Goal: Task Accomplishment & Management: Manage account settings

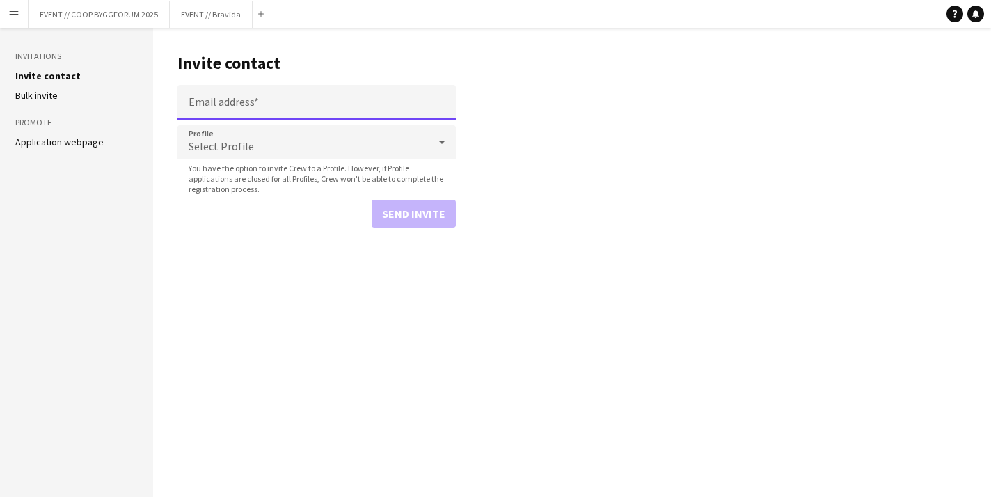
click at [227, 99] on input "Email address" at bounding box center [316, 102] width 278 height 35
paste input "**********"
type input "**********"
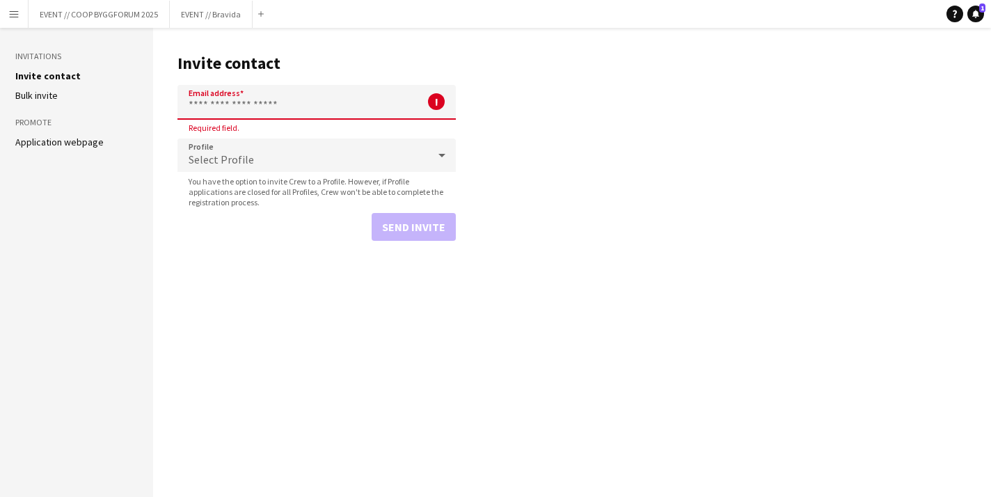
click at [249, 110] on input "Email address" at bounding box center [316, 102] width 278 height 35
paste input "**********"
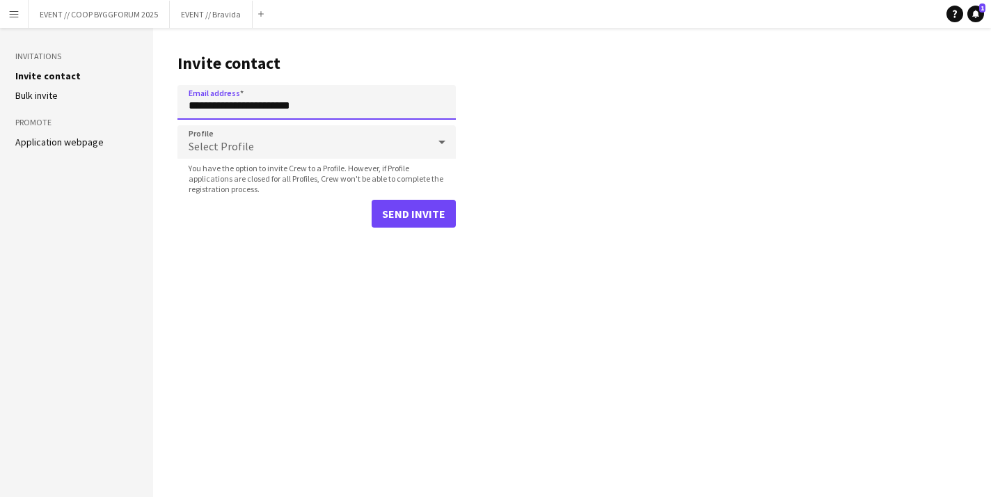
type input "**********"
click at [352, 150] on div "Select Profile" at bounding box center [302, 141] width 250 height 33
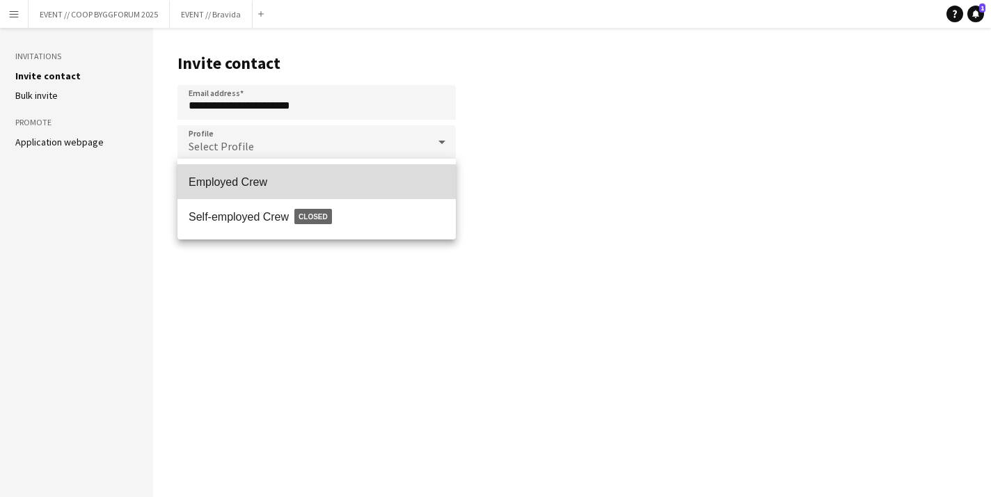
click at [342, 170] on mat-option "Employed Crew" at bounding box center [316, 181] width 278 height 35
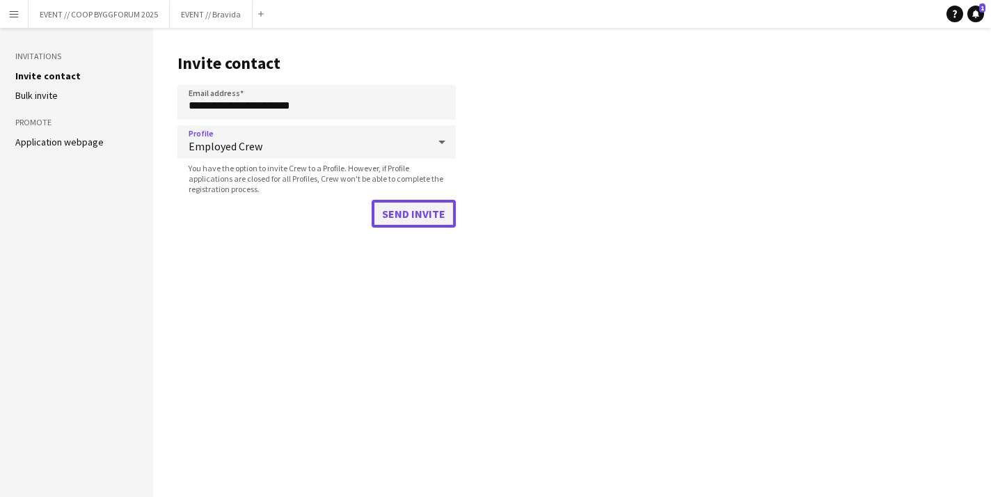
click at [414, 220] on button "Send invite" at bounding box center [414, 214] width 84 height 28
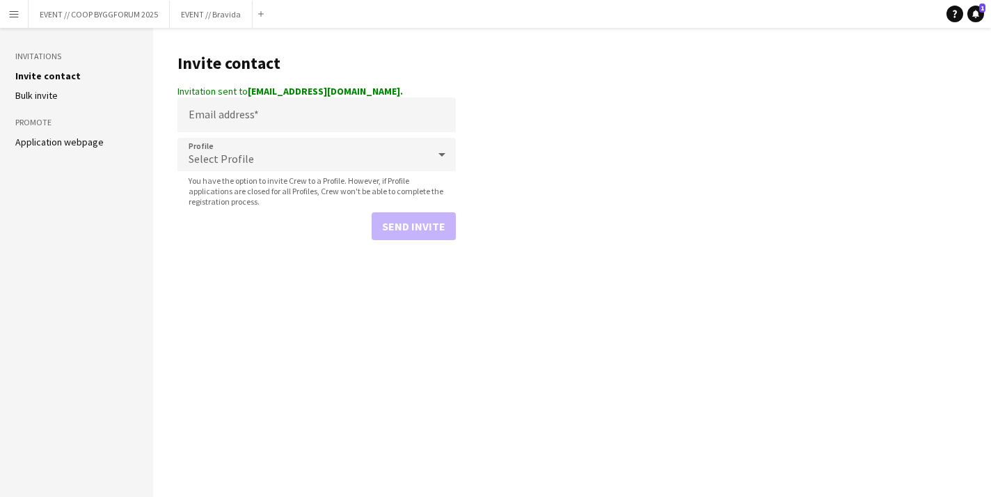
click at [118, 31] on aside "Invitations Invite contact [PERSON_NAME] invite Promote Application webpage" at bounding box center [76, 262] width 153 height 469
click at [118, 9] on button "EVENT // COOP BYGGFORUM 2025 Close" at bounding box center [99, 14] width 141 height 27
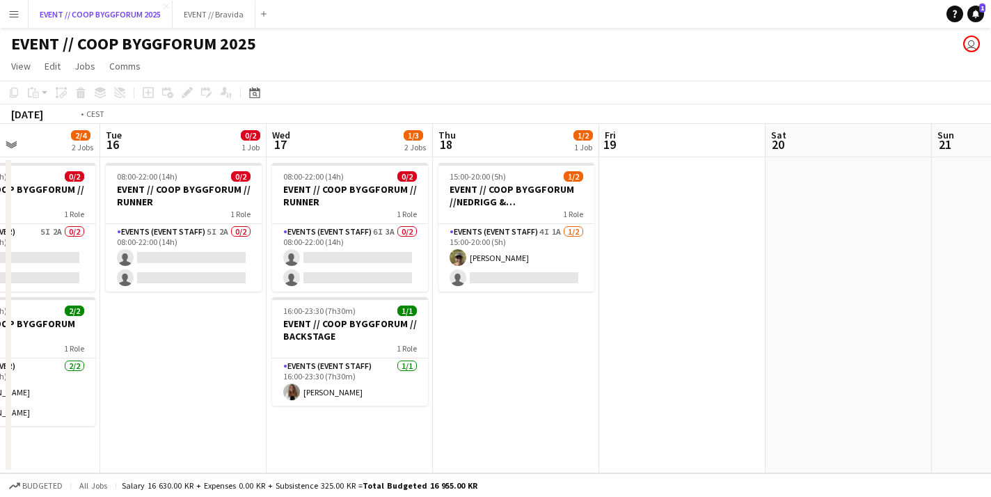
scroll to position [0, 296]
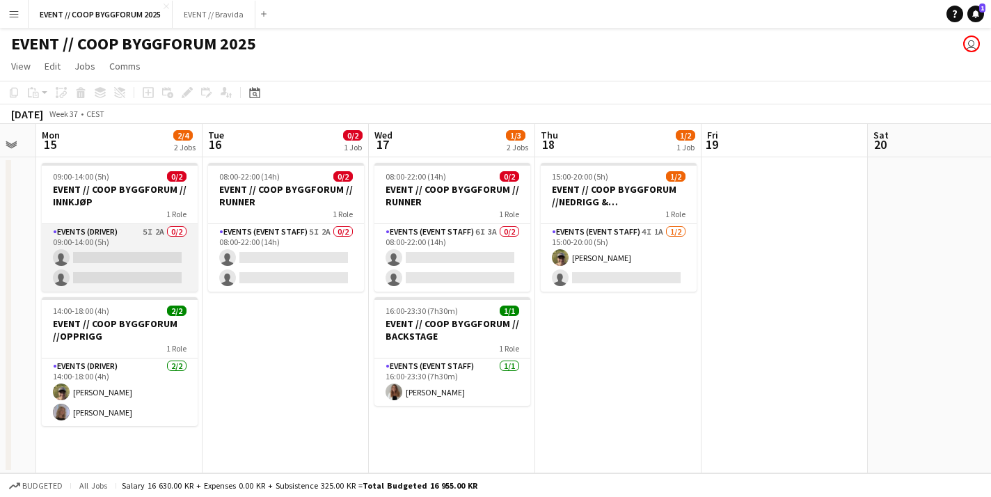
click at [67, 266] on app-card-role "Events (Driver) 5I 2A 0/2 09:00-14:00 (5h) single-neutral-actions single-neutra…" at bounding box center [120, 257] width 156 height 67
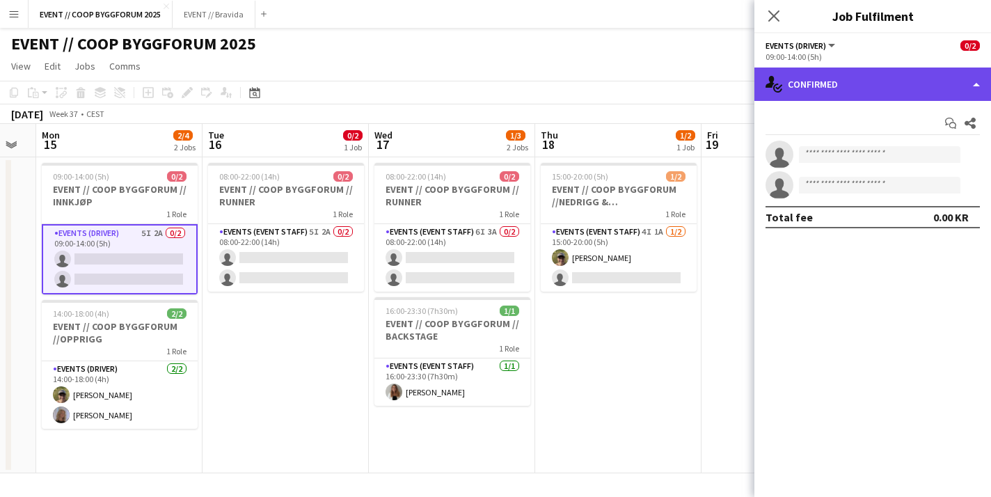
click at [879, 82] on div "single-neutral-actions-check-2 Confirmed" at bounding box center [872, 83] width 237 height 33
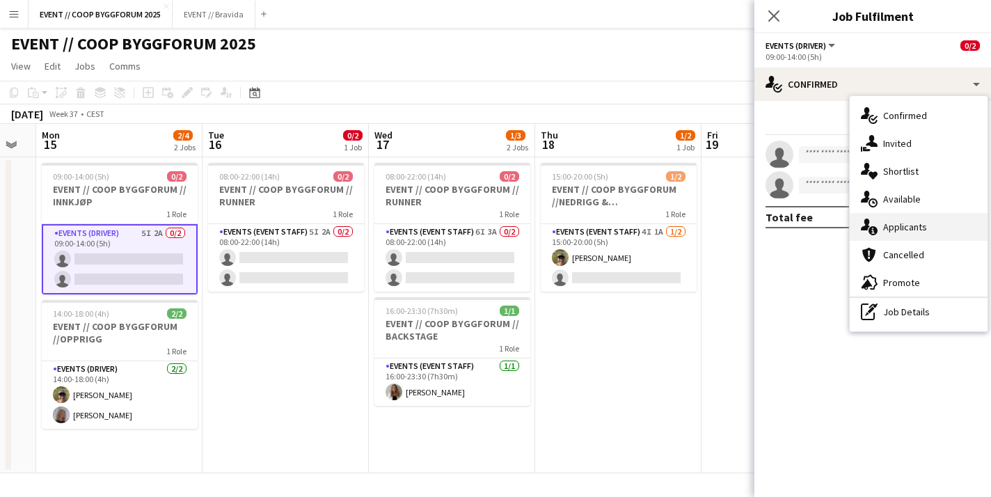
click at [902, 218] on div "single-neutral-actions-information Applicants" at bounding box center [918, 227] width 138 height 28
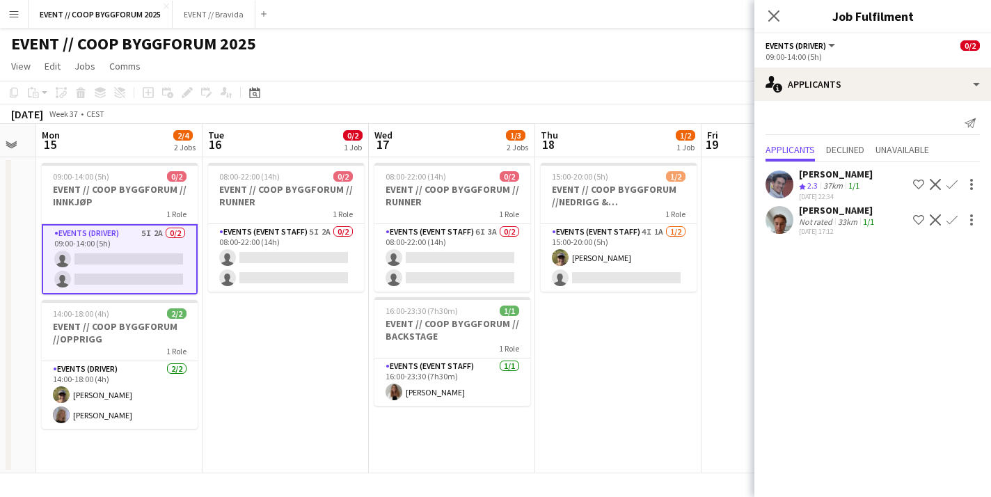
click at [791, 214] on app-user-avatar at bounding box center [779, 220] width 28 height 28
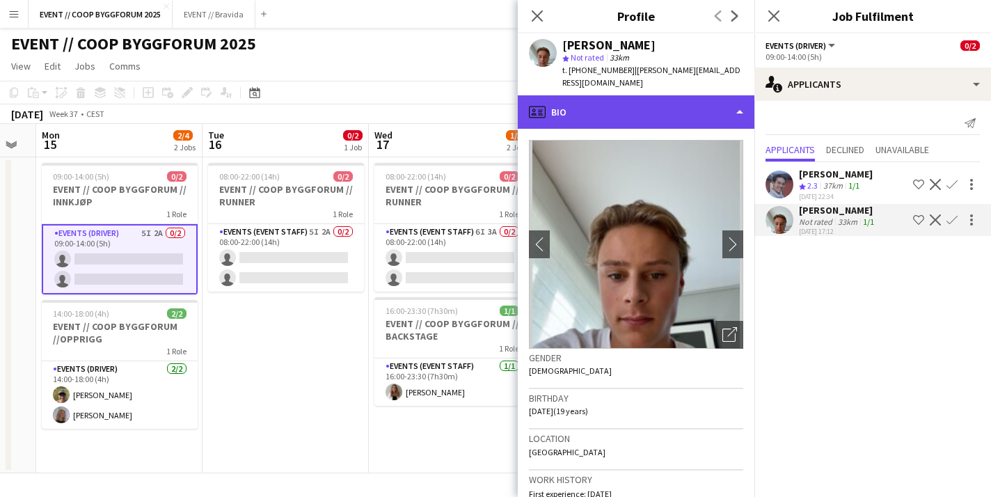
click at [655, 110] on div "profile Bio" at bounding box center [636, 111] width 237 height 33
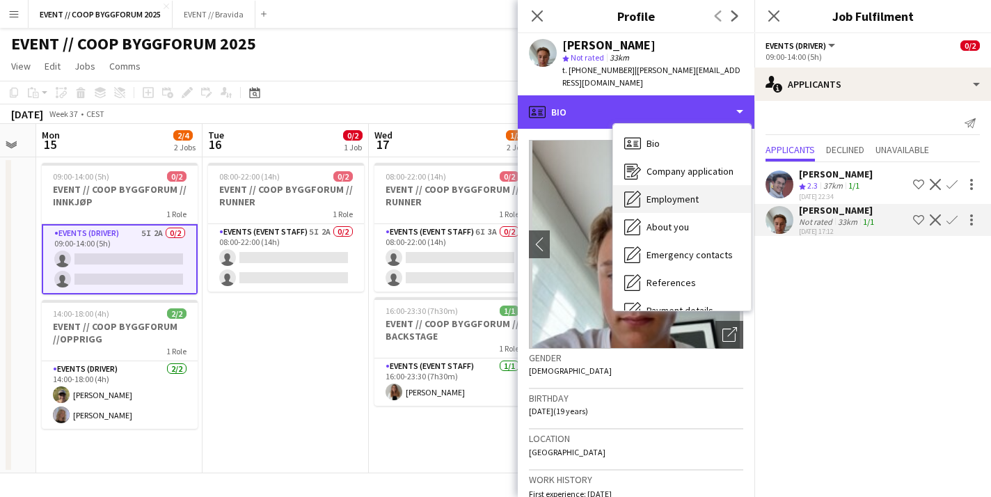
scroll to position [131, 0]
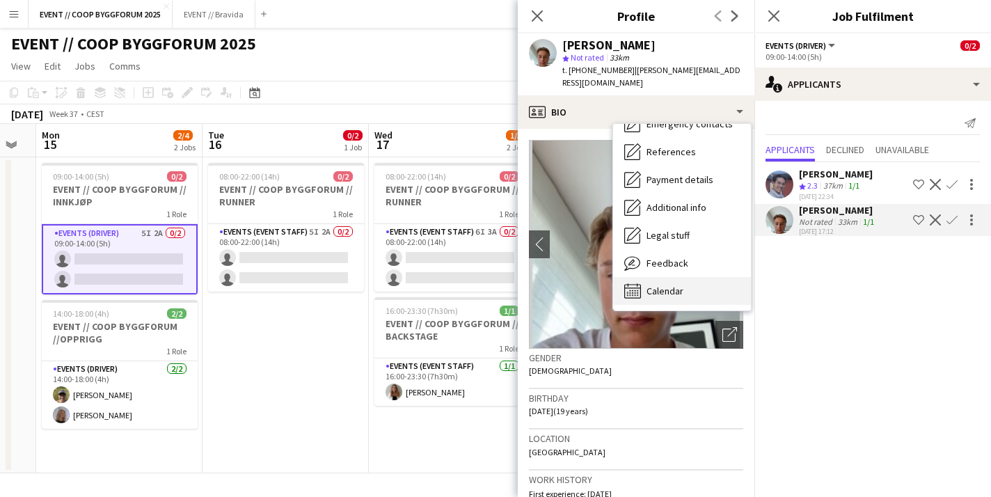
click at [662, 285] on span "Calendar" at bounding box center [664, 291] width 37 height 13
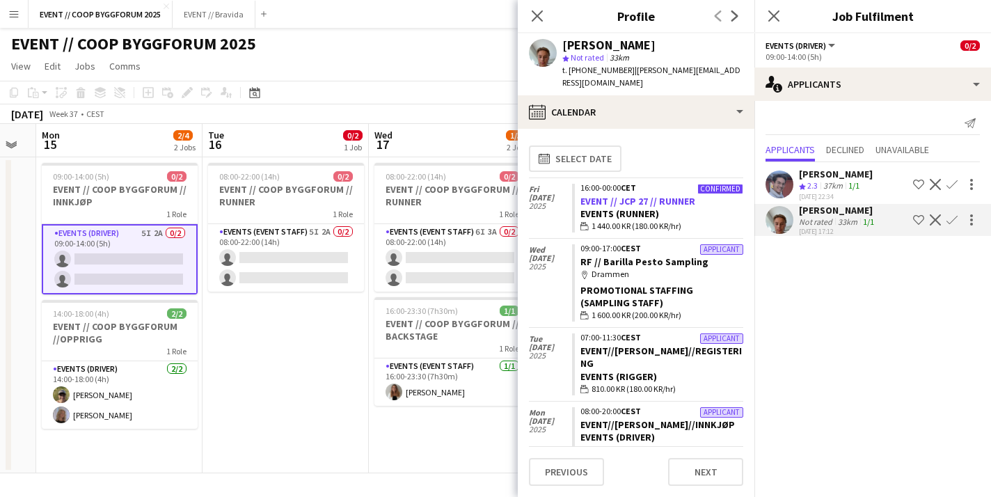
click at [640, 195] on link "EVENT // JCP 27 // RUNNER" at bounding box center [637, 201] width 115 height 13
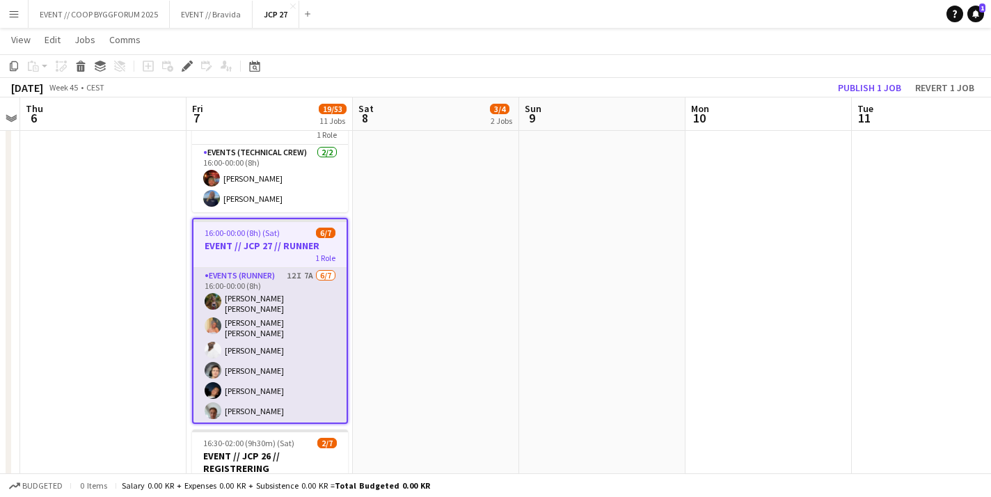
scroll to position [14, 0]
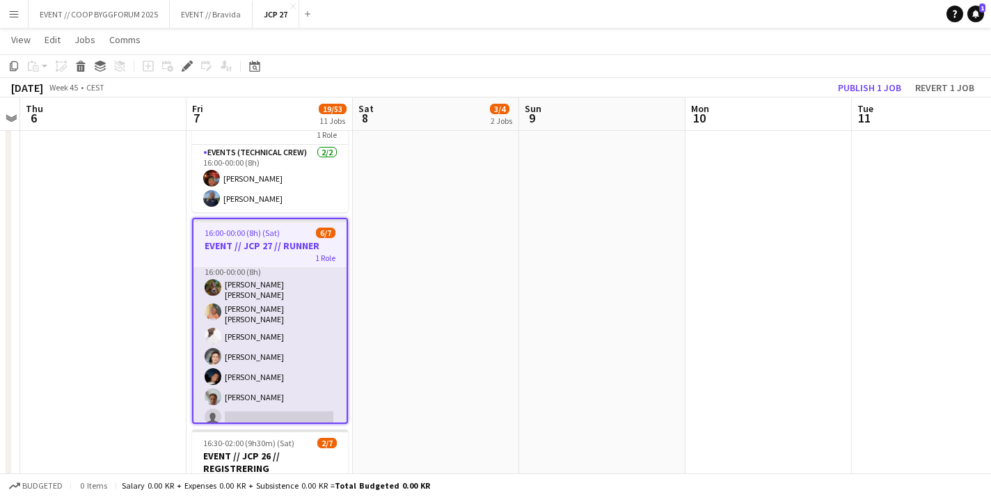
click at [292, 400] on app-card-role "Events (Runner) 12I 7A 6/7 16:00-00:00 (8h) Sarah Elise Getaz Hannah Ludivia Ro…" at bounding box center [269, 342] width 153 height 177
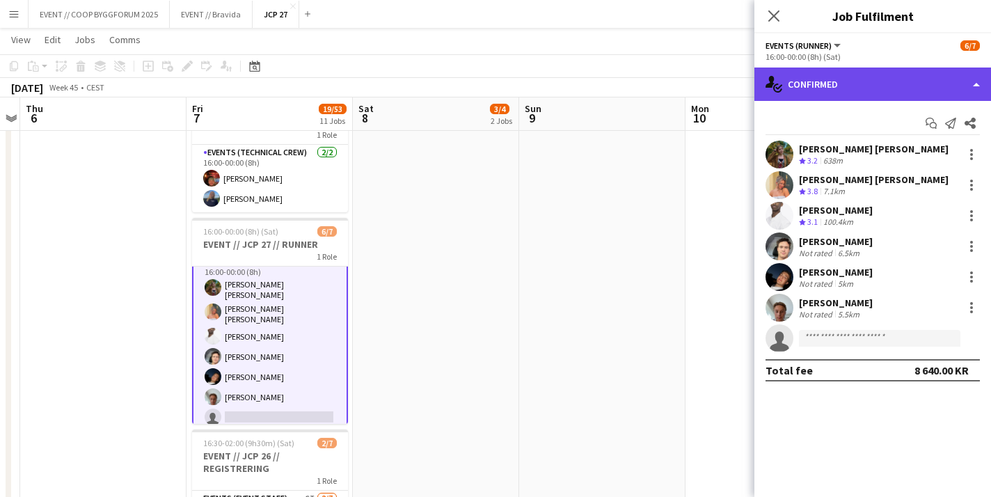
click at [866, 93] on div "single-neutral-actions-check-2 Confirmed" at bounding box center [872, 83] width 237 height 33
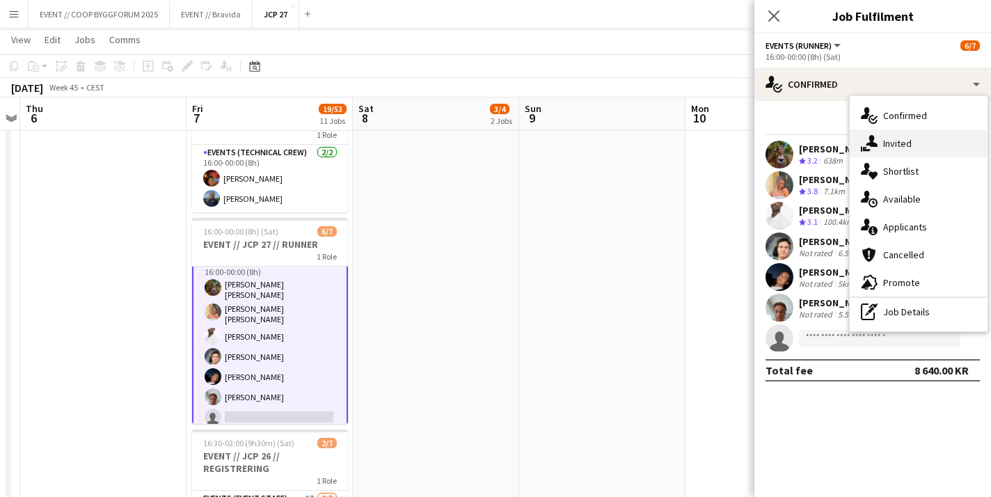
click at [895, 150] on div "single-neutral-actions-share-1 Invited" at bounding box center [918, 143] width 138 height 28
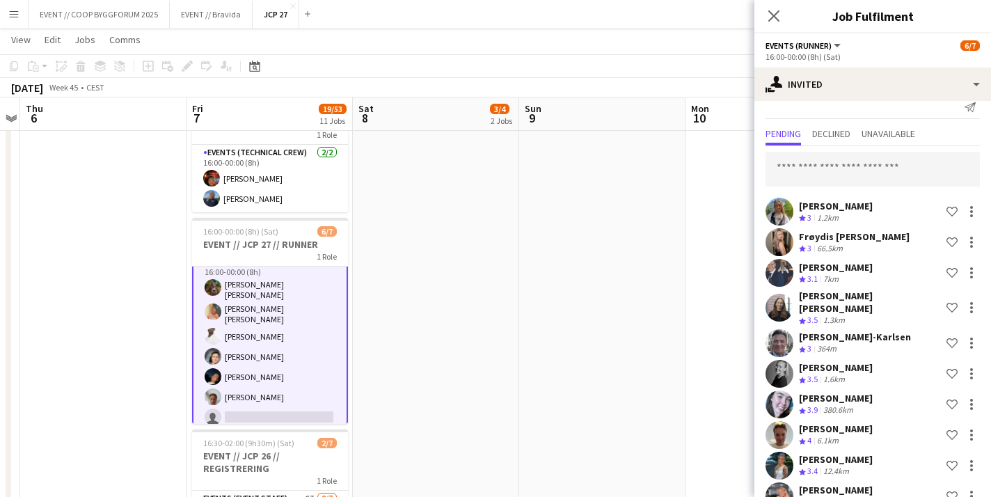
scroll to position [0, 0]
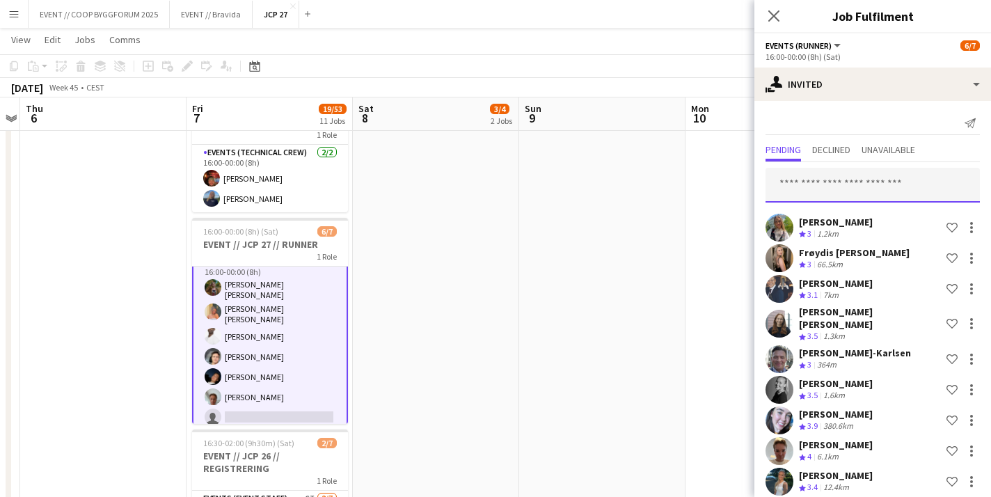
click at [836, 195] on input "text" at bounding box center [872, 185] width 214 height 35
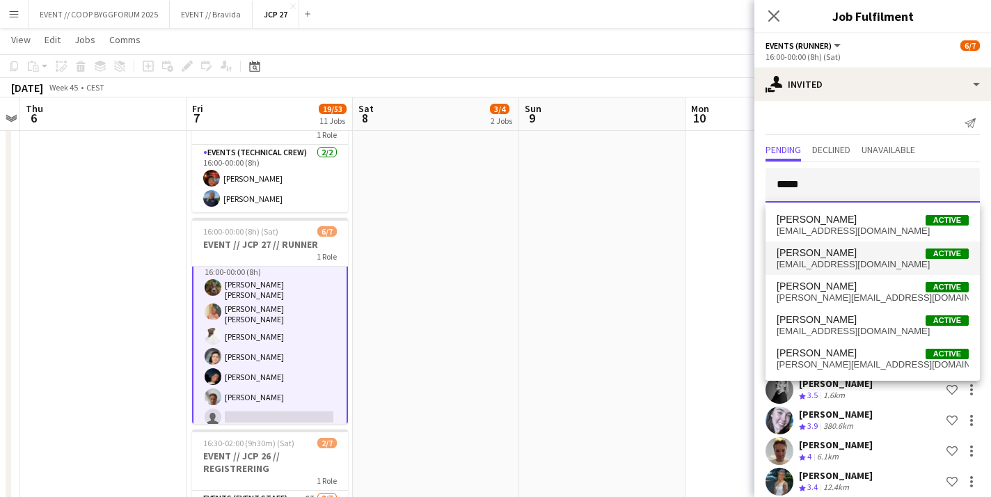
type input "*****"
click at [847, 249] on span "Maria Egeland Active" at bounding box center [872, 253] width 192 height 12
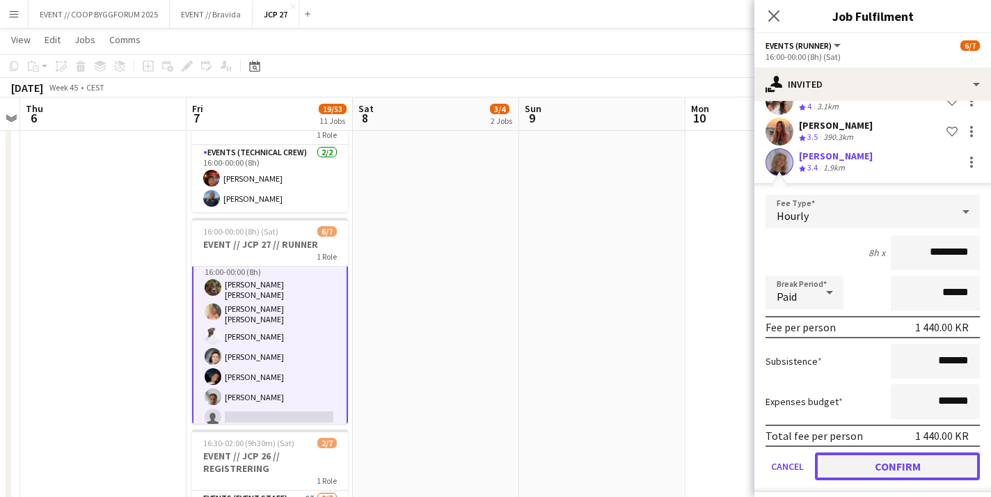
click at [845, 452] on button "Confirm" at bounding box center [897, 466] width 165 height 28
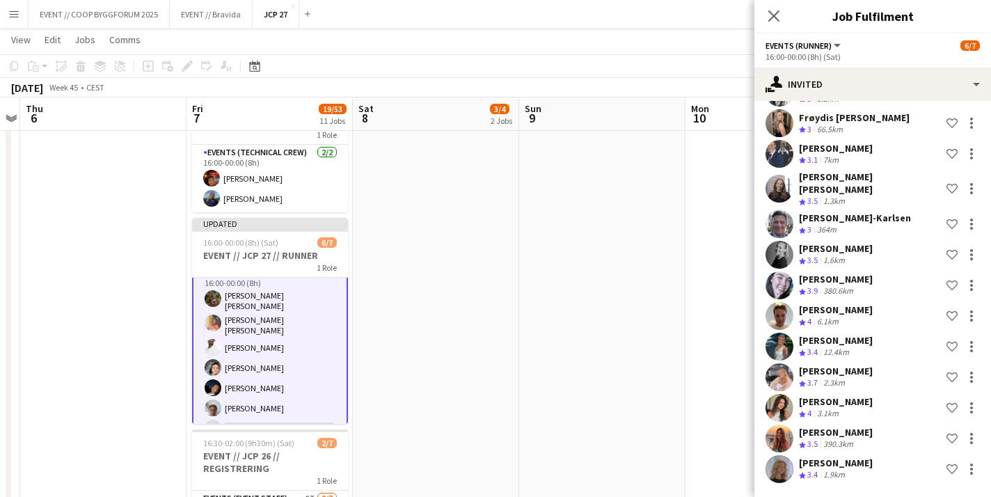
scroll to position [126, 0]
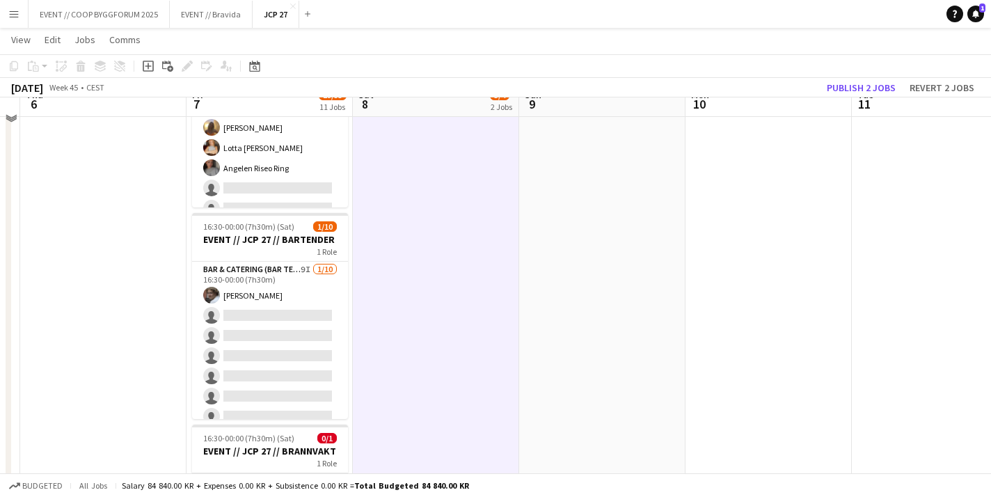
scroll to position [907, 0]
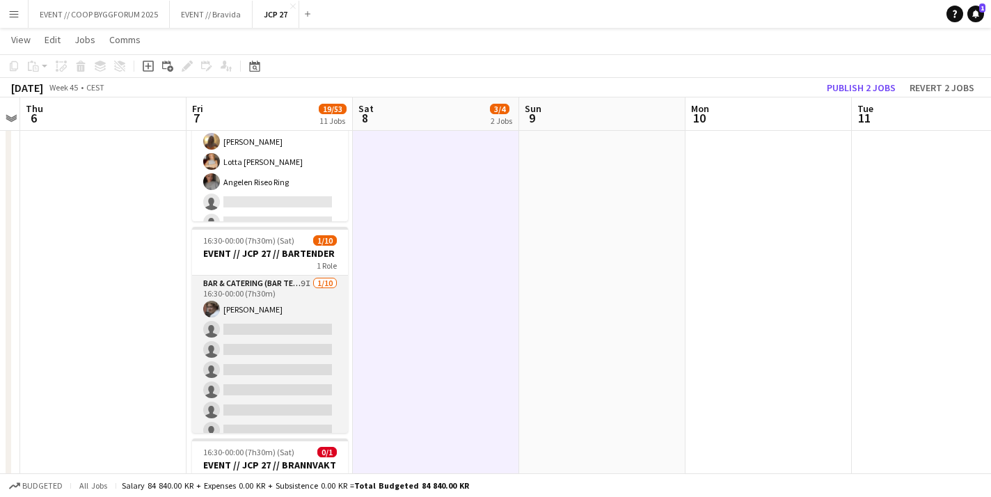
click at [309, 368] on app-card-role "Bar & Catering (Bar Tender) 9I 1/10 16:30-00:00 (7h30m) Jesper Roth single-neut…" at bounding box center [270, 390] width 156 height 229
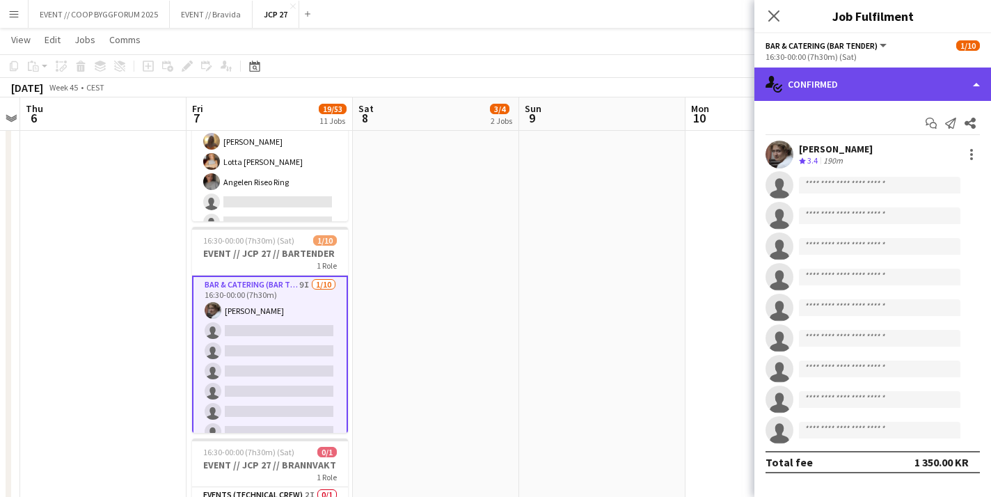
click at [856, 85] on div "single-neutral-actions-check-2 Confirmed" at bounding box center [872, 83] width 237 height 33
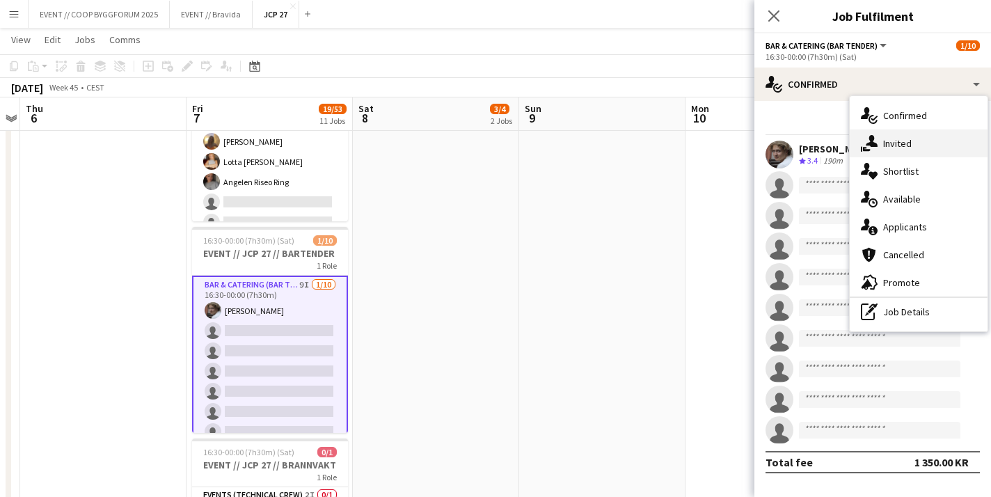
click at [884, 141] on div "single-neutral-actions-share-1 Invited" at bounding box center [918, 143] width 138 height 28
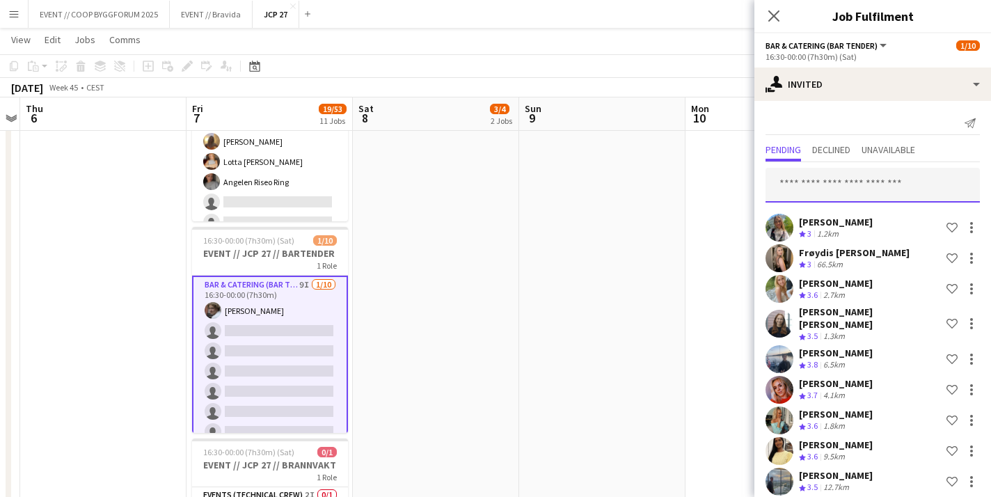
click at [834, 181] on input "text" at bounding box center [872, 185] width 214 height 35
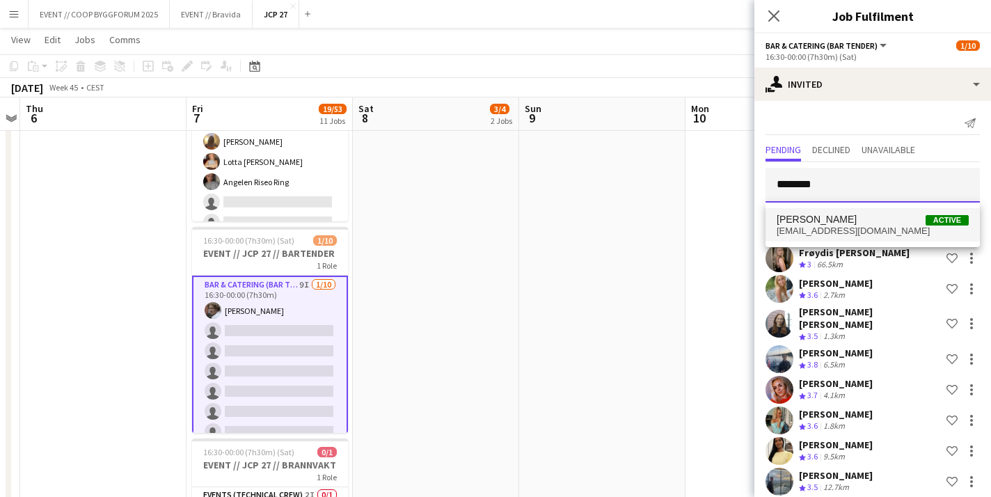
type input "********"
click at [824, 228] on span "maregeland03@gmail.com" at bounding box center [872, 230] width 192 height 11
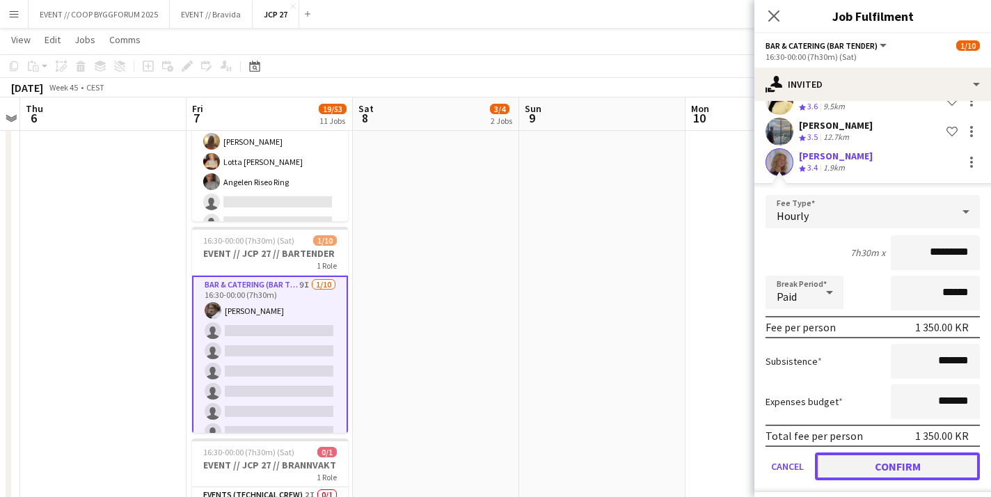
click at [857, 452] on button "Confirm" at bounding box center [897, 466] width 165 height 28
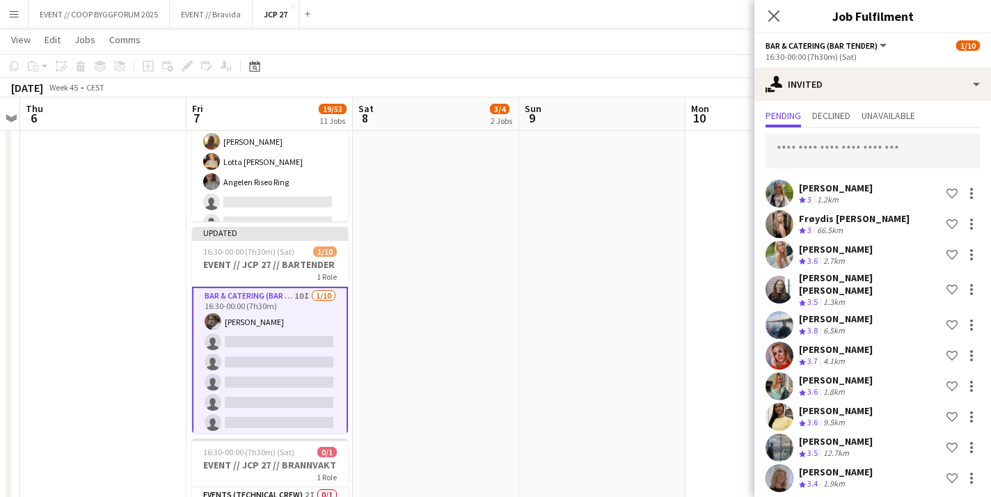
click at [309, 360] on app-card-role "Bar & Catering (Bar Tender) 10I 1/10 16:30-00:00 (7h30m) Jesper Roth single-neu…" at bounding box center [270, 403] width 156 height 232
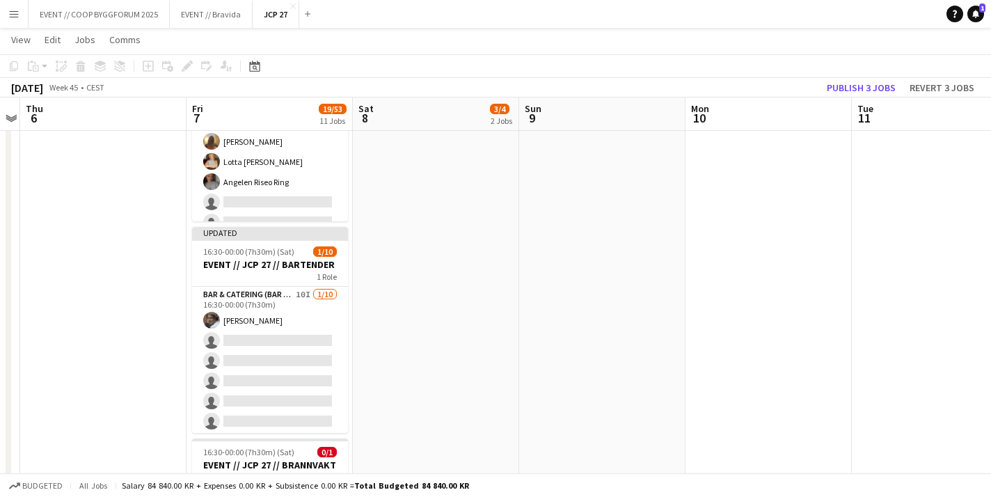
click at [454, 217] on app-date-cell "08:00-16:00 (8h) 2/3 EVENT // JCP 27 // NEDRIGG 1 Role Events (Event Staff) 4I …" at bounding box center [436, 215] width 166 height 1933
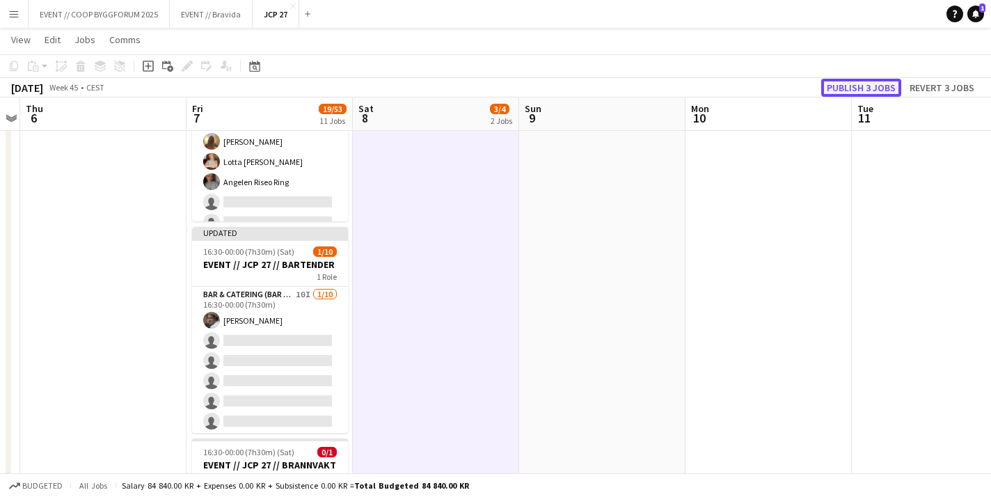
click at [848, 89] on button "Publish 3 jobs" at bounding box center [861, 88] width 80 height 18
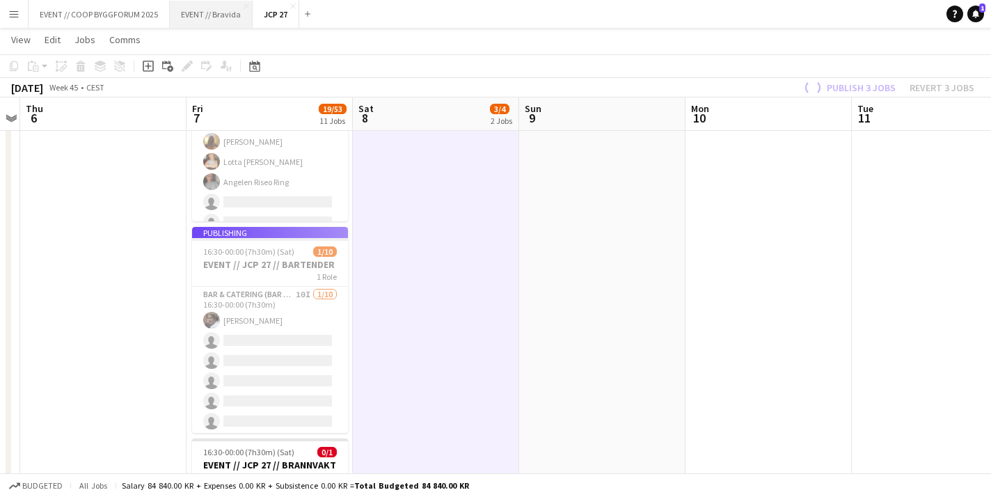
scroll to position [11, 0]
click at [202, 19] on button "EVENT // Bravida Close" at bounding box center [211, 14] width 83 height 27
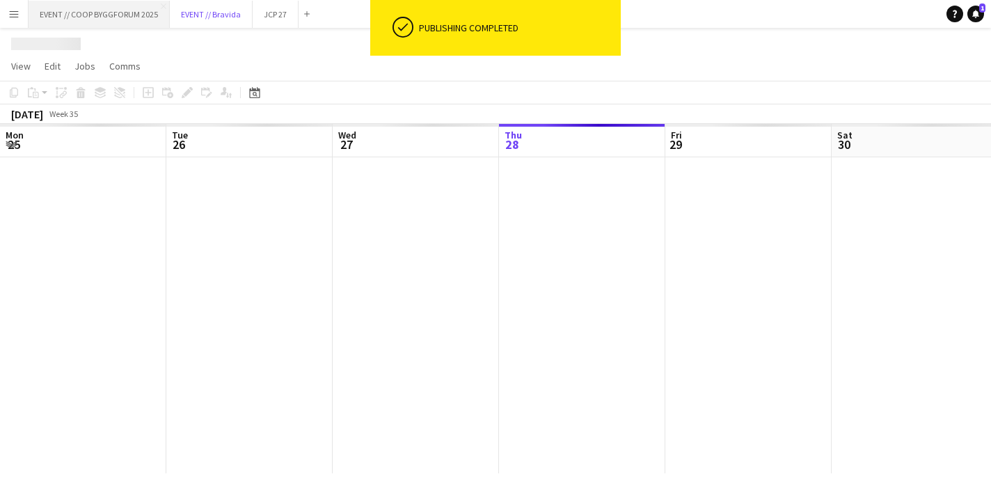
scroll to position [0, 333]
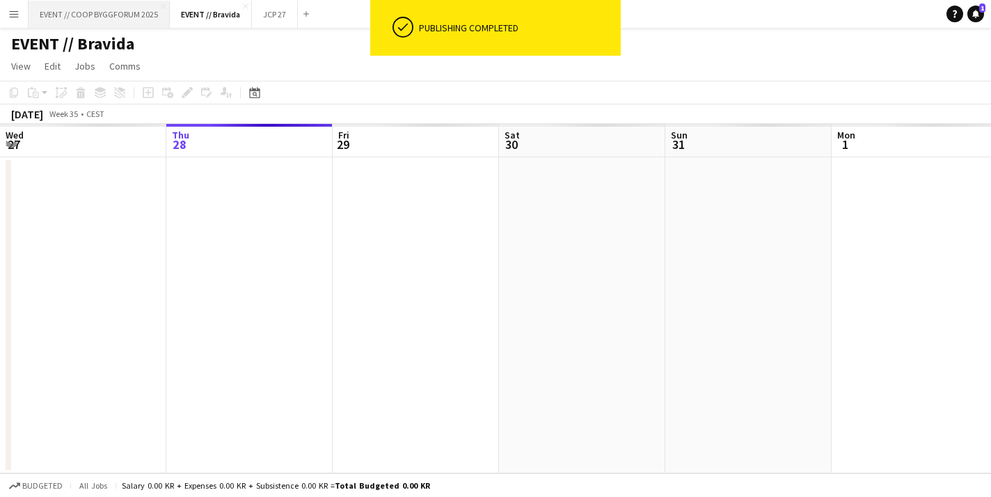
click at [104, 11] on button "EVENT // COOP BYGGFORUM 2025 Close" at bounding box center [99, 14] width 141 height 27
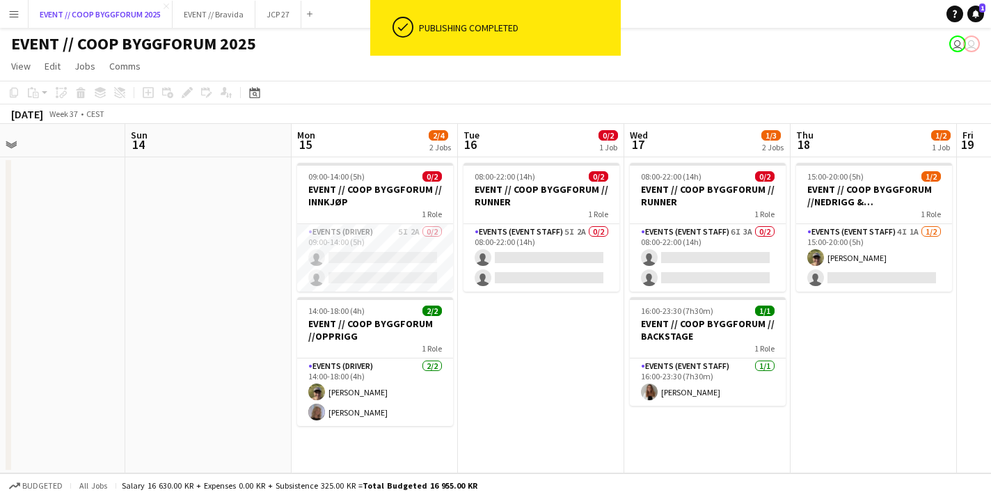
scroll to position [0, 300]
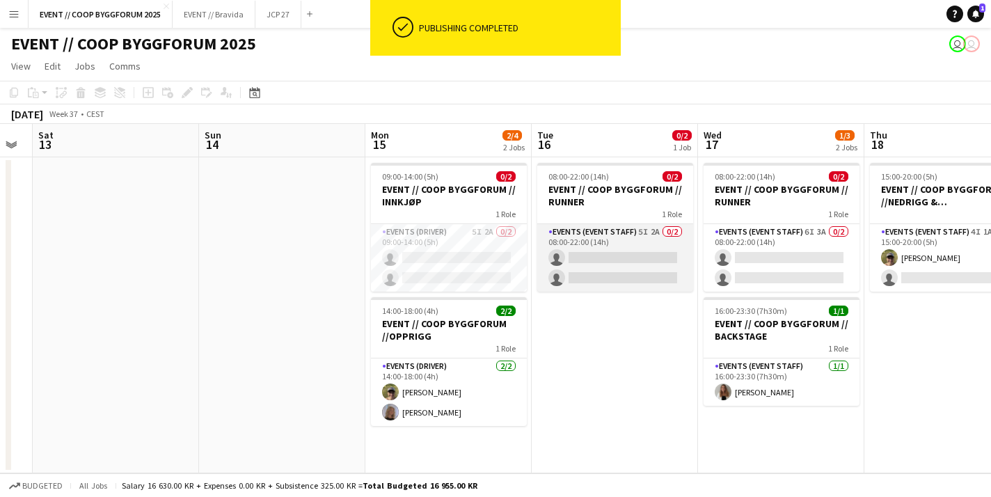
click at [640, 258] on app-card-role "Events (Event Staff) 5I 2A 0/2 08:00-22:00 (14h) single-neutral-actions single-…" at bounding box center [615, 257] width 156 height 67
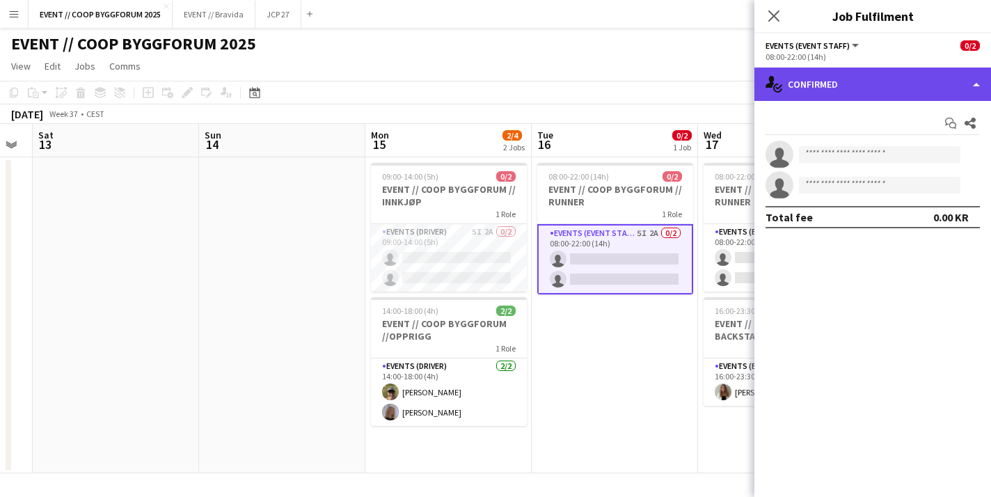
click at [887, 82] on div "single-neutral-actions-check-2 Confirmed" at bounding box center [872, 83] width 237 height 33
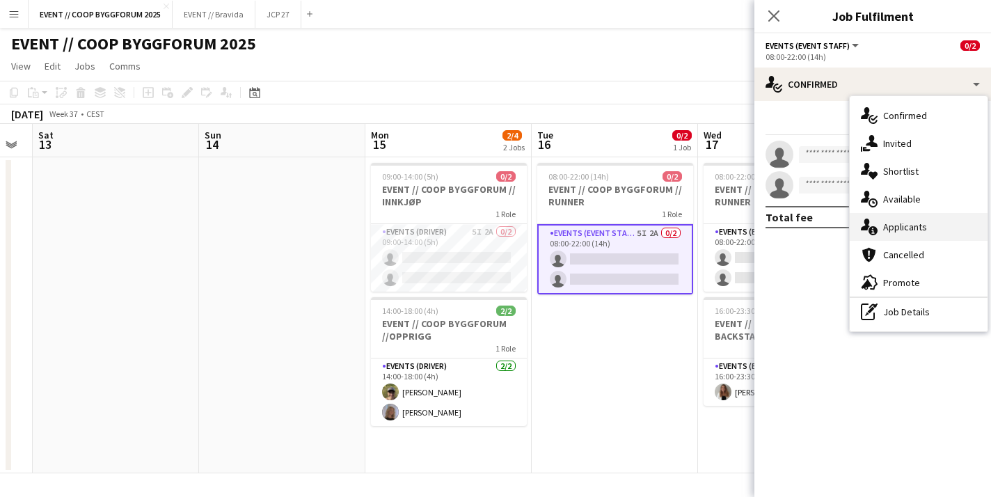
click at [905, 227] on div "single-neutral-actions-information Applicants" at bounding box center [918, 227] width 138 height 28
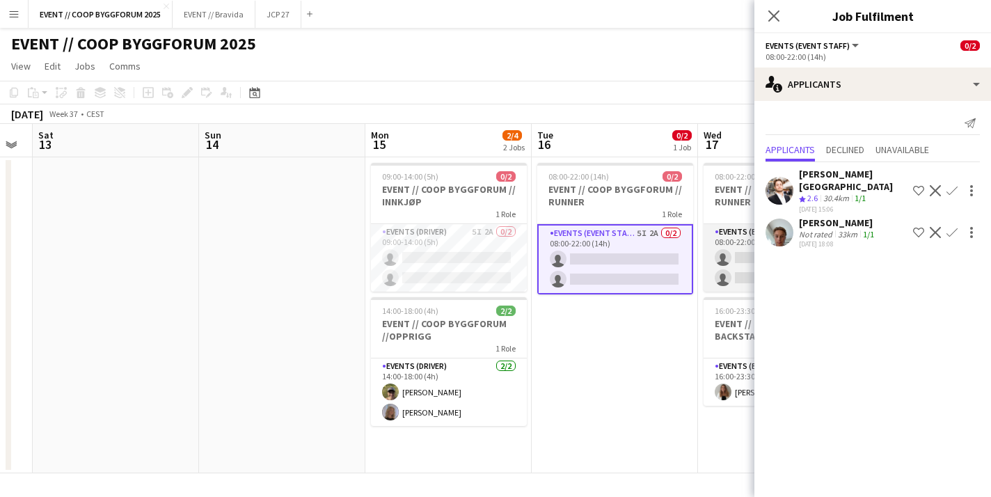
click at [731, 259] on app-card-role "Events (Event Staff) 6I 3A 0/2 08:00-22:00 (14h) single-neutral-actions single-…" at bounding box center [781, 257] width 156 height 67
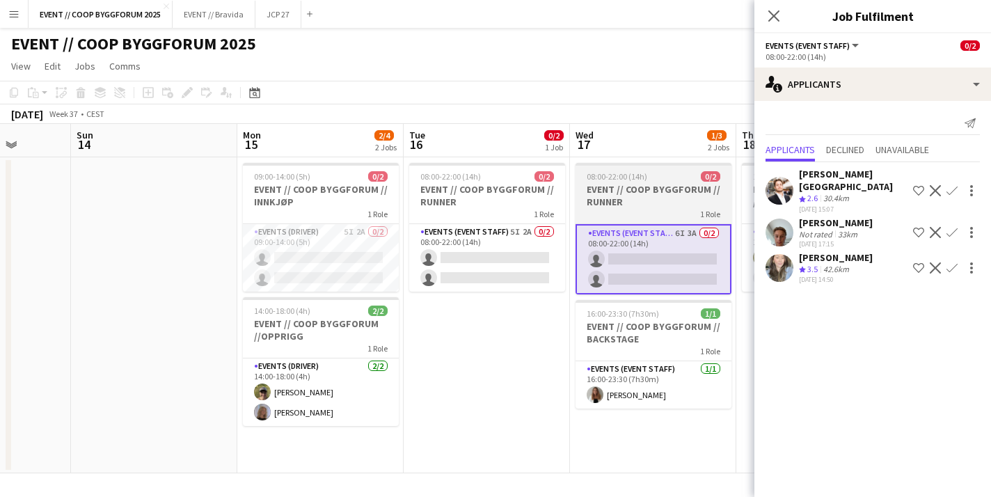
scroll to position [0, 403]
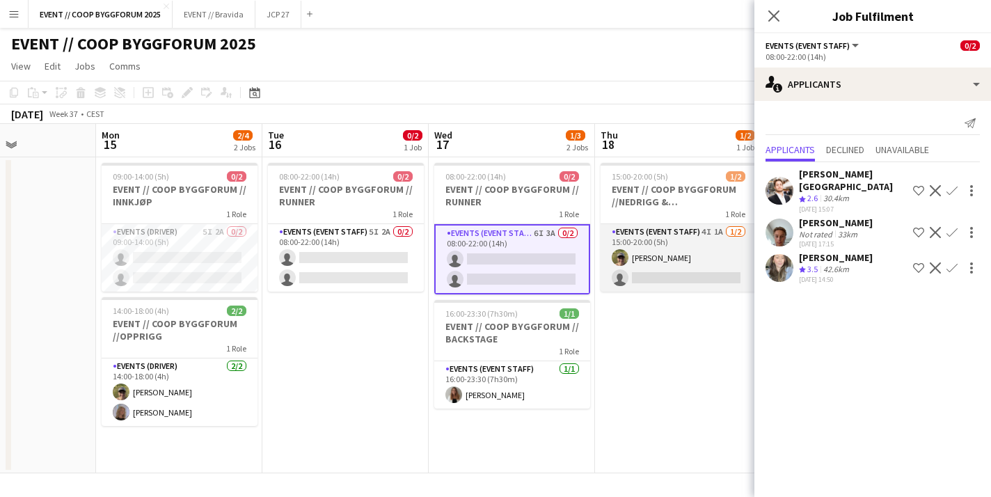
click at [687, 256] on app-card-role "Events (Event Staff) 4I 1A 1/2 15:00-20:00 (5h) Martin Storrøsæter single-neutr…" at bounding box center [678, 257] width 156 height 67
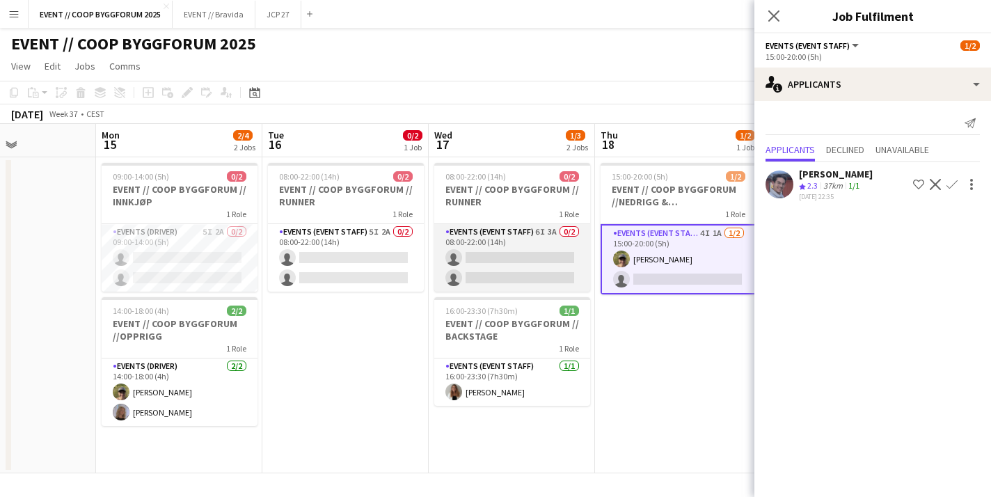
click at [468, 257] on app-card-role "Events (Event Staff) 6I 3A 0/2 08:00-22:00 (14h) single-neutral-actions single-…" at bounding box center [512, 257] width 156 height 67
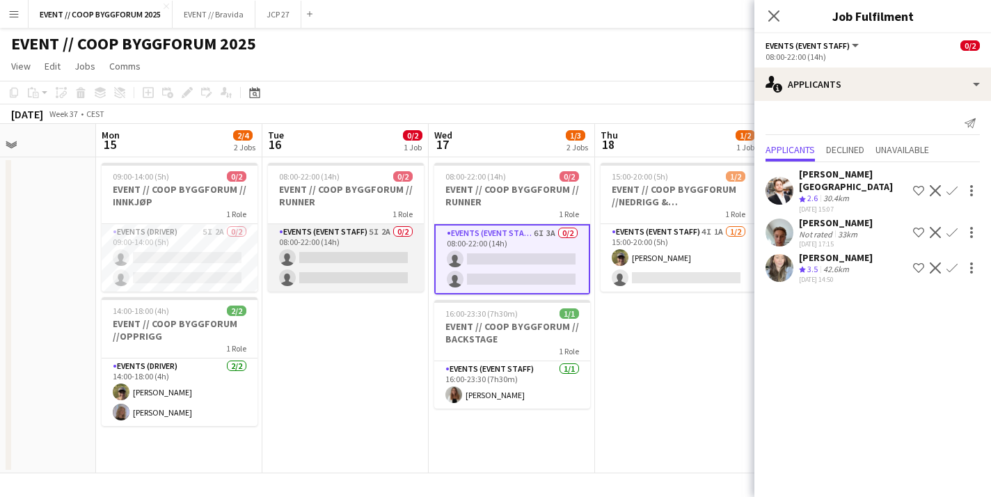
click at [378, 280] on app-card-role "Events (Event Staff) 5I 2A 0/2 08:00-22:00 (14h) single-neutral-actions single-…" at bounding box center [346, 257] width 156 height 67
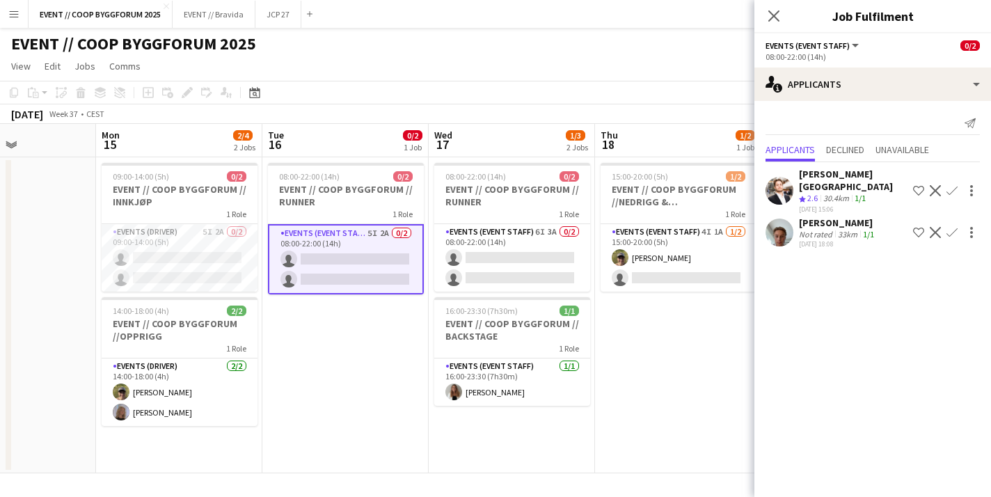
click at [779, 192] on app-user-avatar at bounding box center [779, 191] width 28 height 28
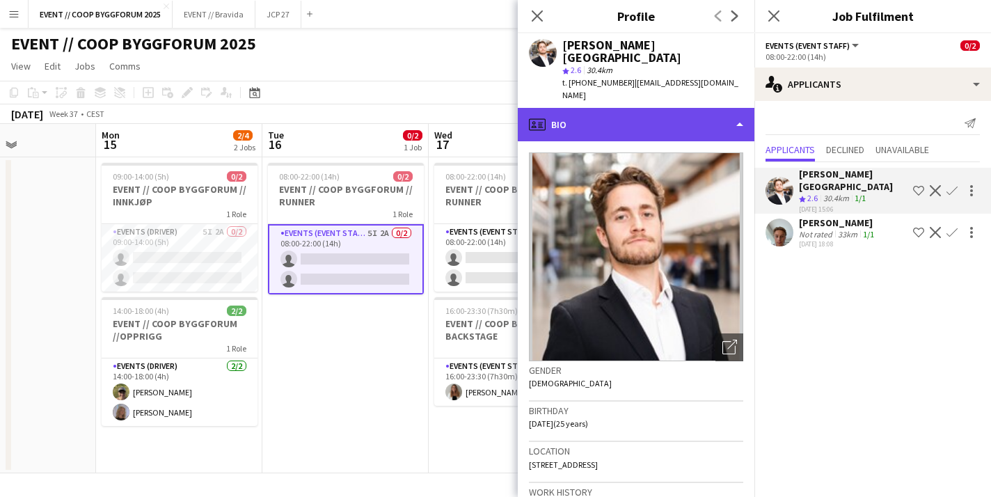
click at [598, 108] on div "profile Bio" at bounding box center [636, 124] width 237 height 33
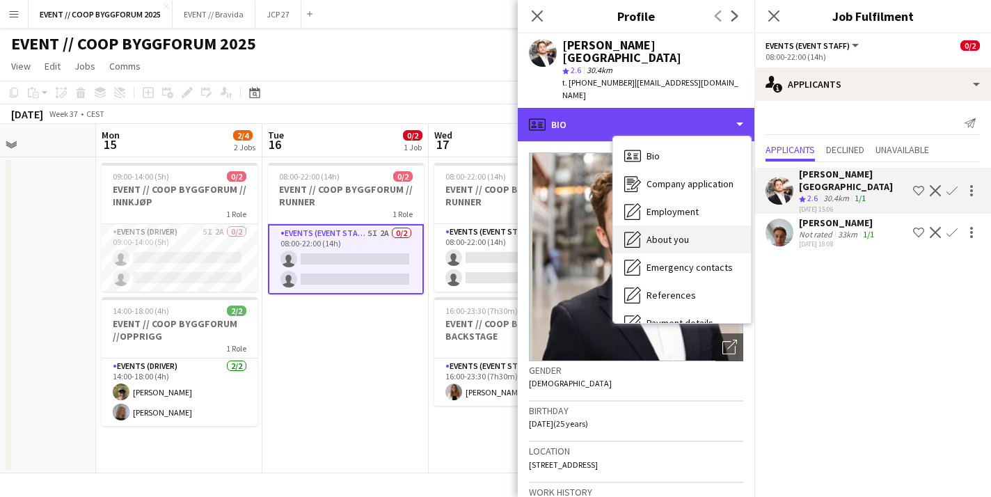
scroll to position [131, 0]
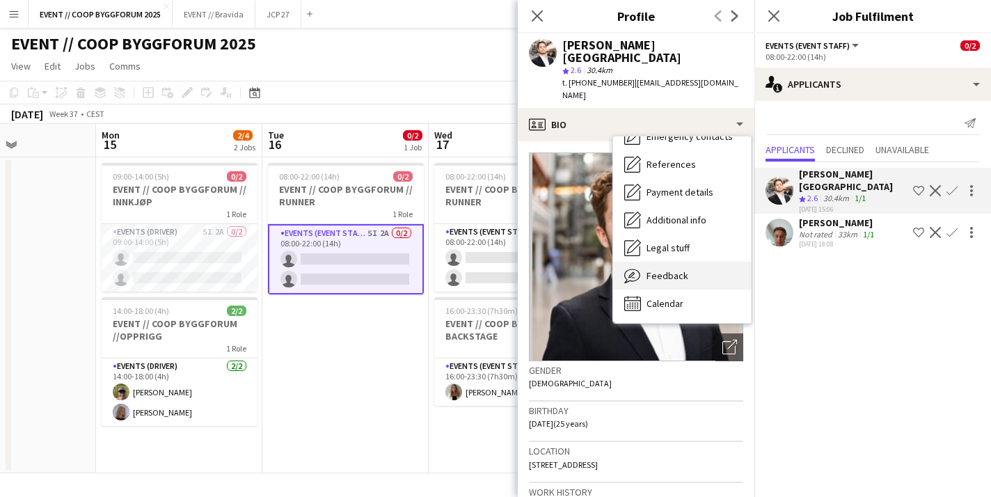
click at [680, 269] on span "Feedback" at bounding box center [667, 275] width 42 height 13
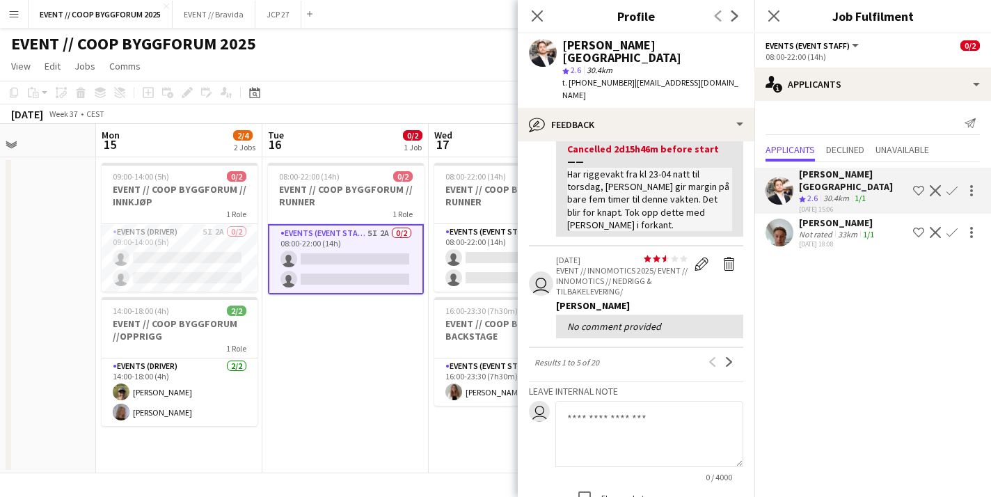
scroll to position [499, 0]
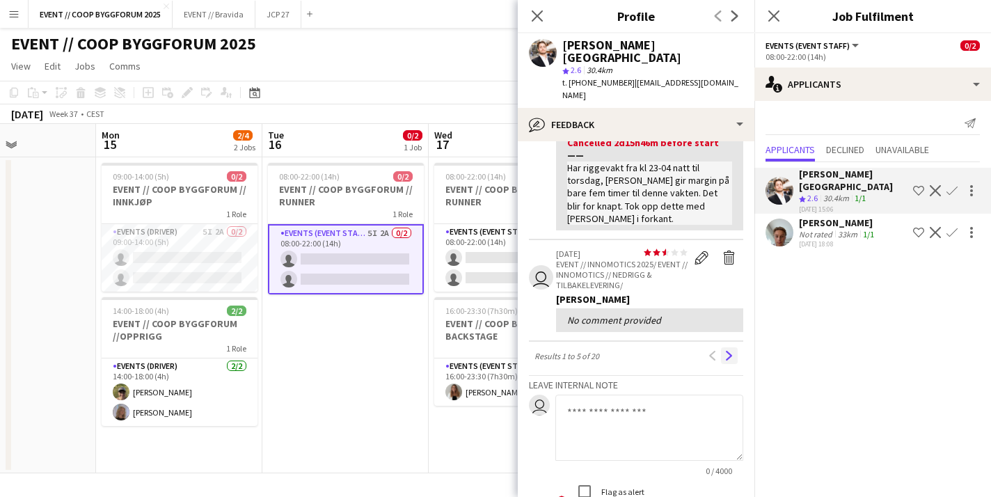
click at [731, 351] on app-icon "Next" at bounding box center [729, 356] width 10 height 10
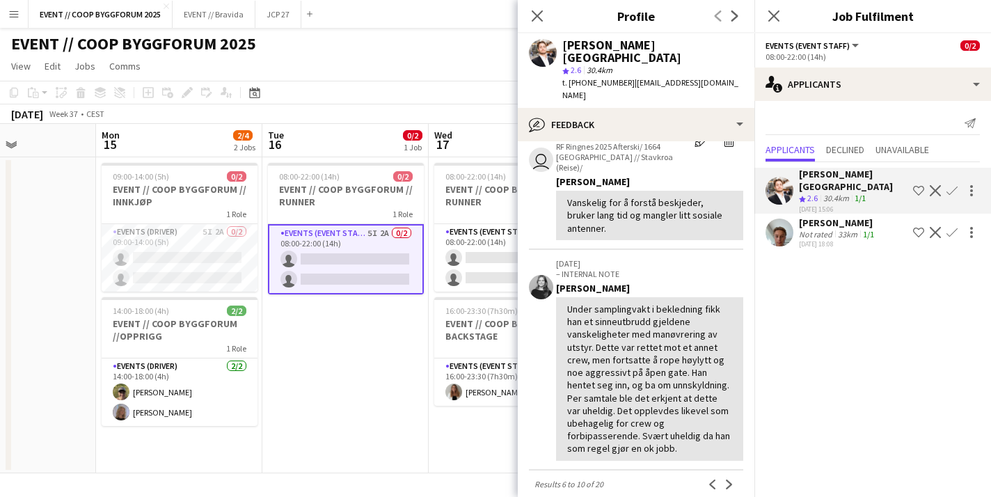
scroll to position [467, 0]
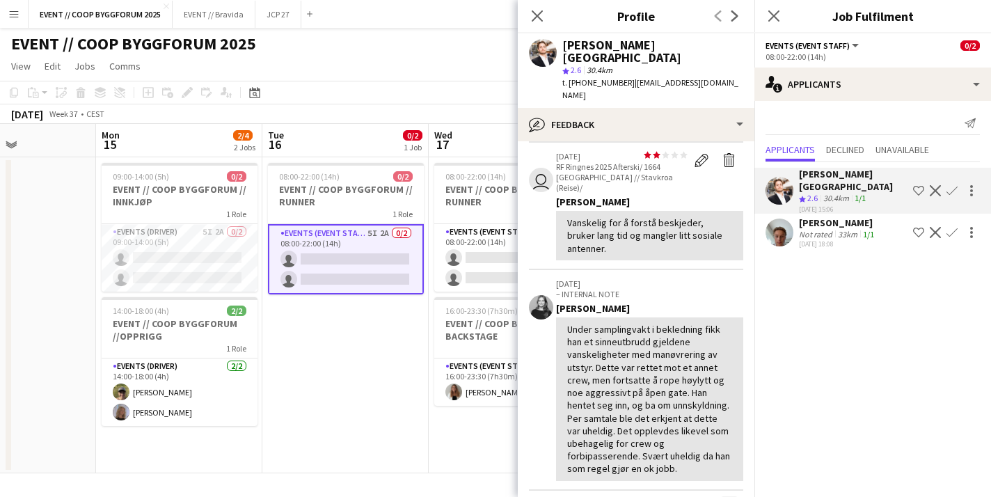
click at [735, 496] on button "Next" at bounding box center [729, 504] width 17 height 17
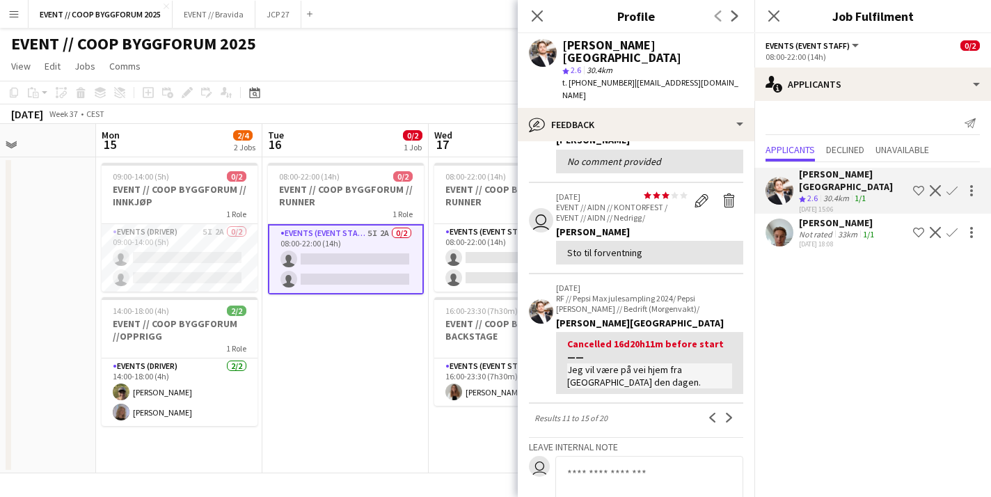
scroll to position [392, 0]
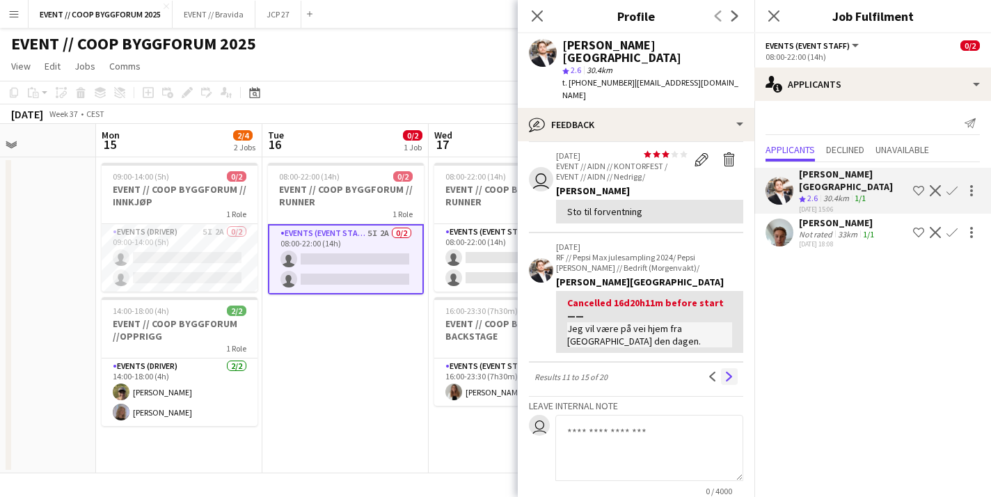
click at [729, 372] on app-icon "Next" at bounding box center [729, 377] width 10 height 10
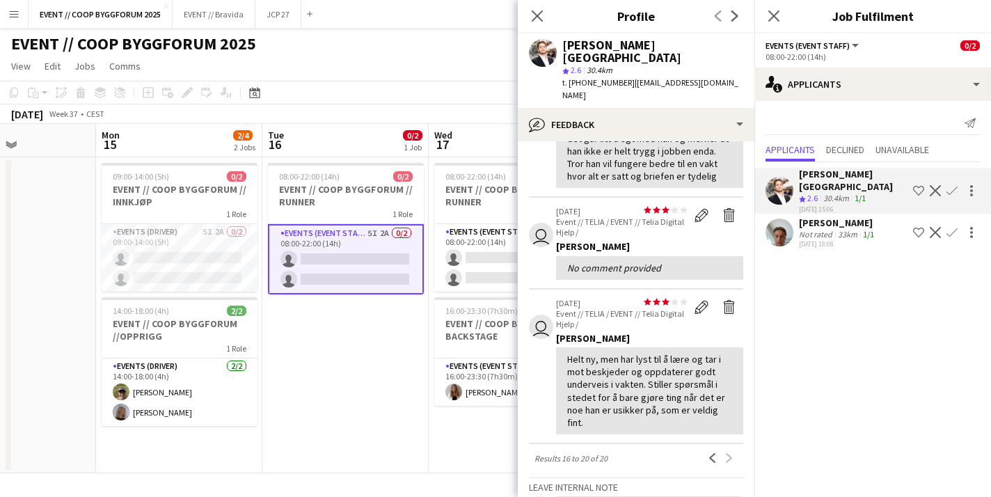
scroll to position [321, 0]
click at [541, 18] on icon "Close pop-in" at bounding box center [536, 15] width 13 height 13
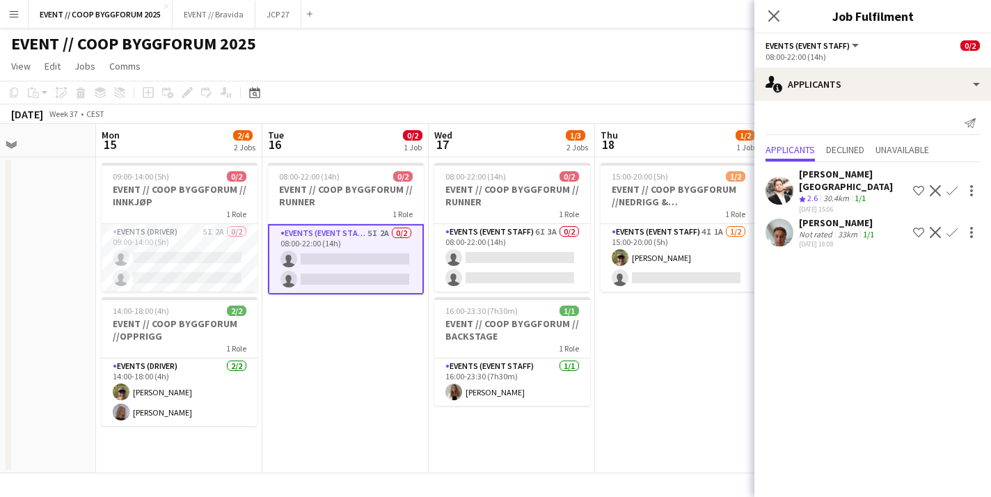
click at [786, 219] on app-user-avatar at bounding box center [779, 232] width 28 height 28
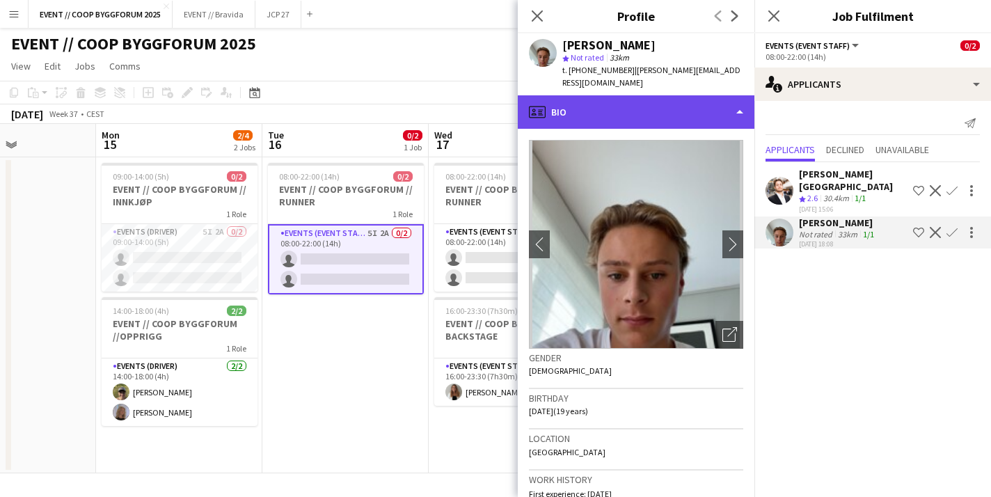
click at [607, 99] on div "profile Bio" at bounding box center [636, 111] width 237 height 33
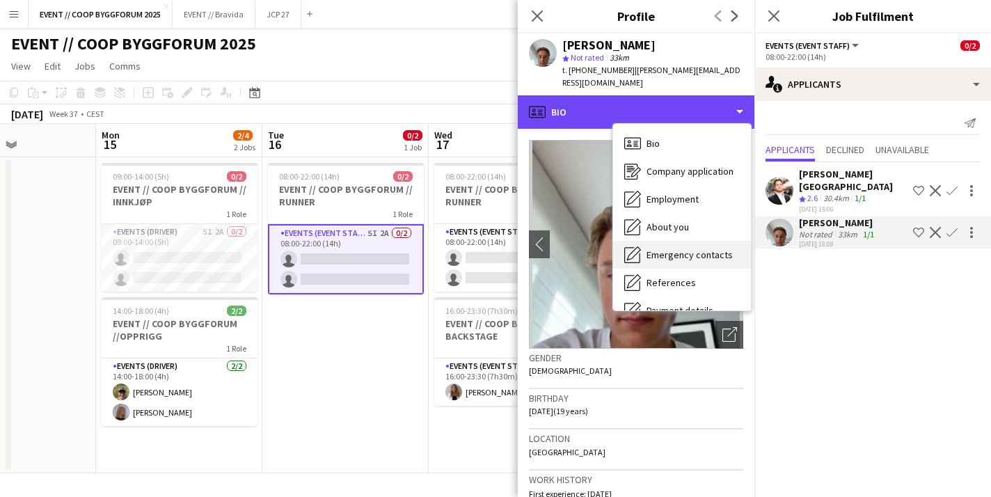
scroll to position [131, 0]
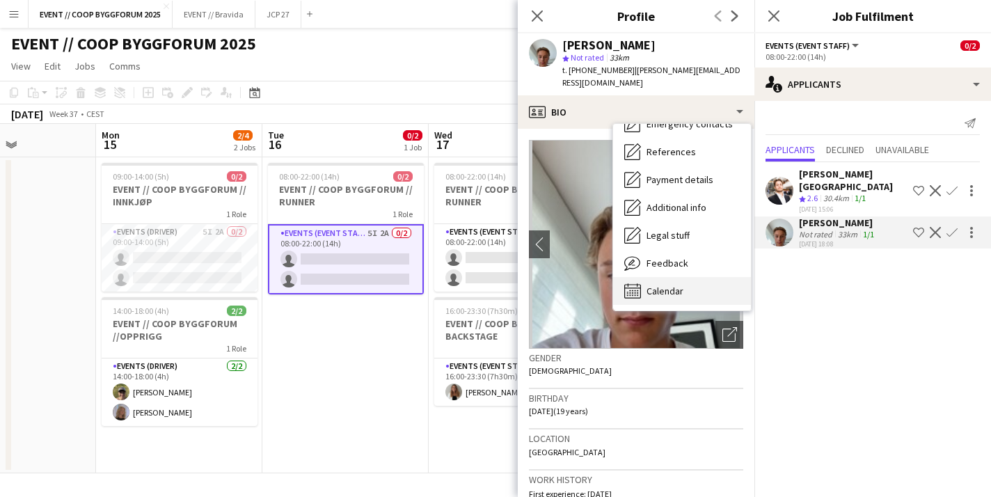
click at [652, 285] on span "Calendar" at bounding box center [664, 291] width 37 height 13
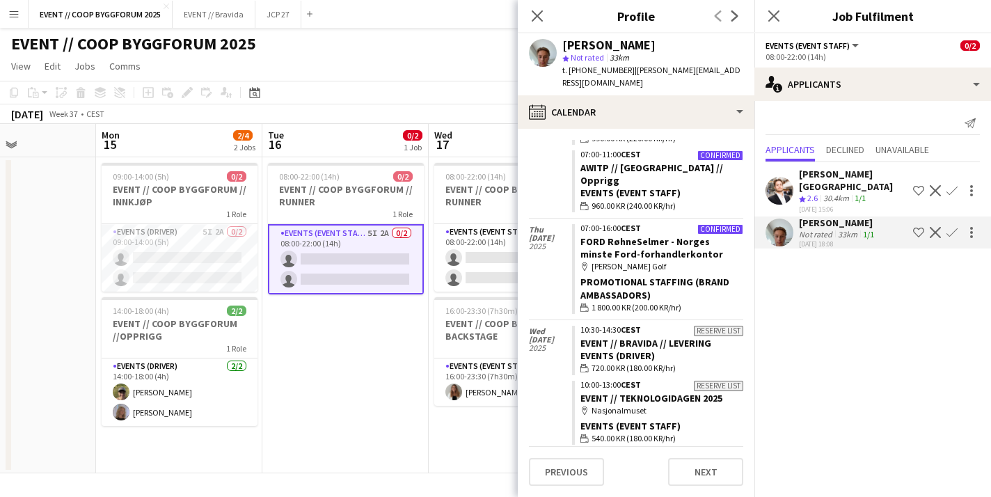
scroll to position [3095, 0]
click at [368, 368] on app-date-cell "08:00-22:00 (14h) 0/2 EVENT // COOP BYGGFORUM // RUNNER 1 Role Events (Event St…" at bounding box center [345, 315] width 166 height 316
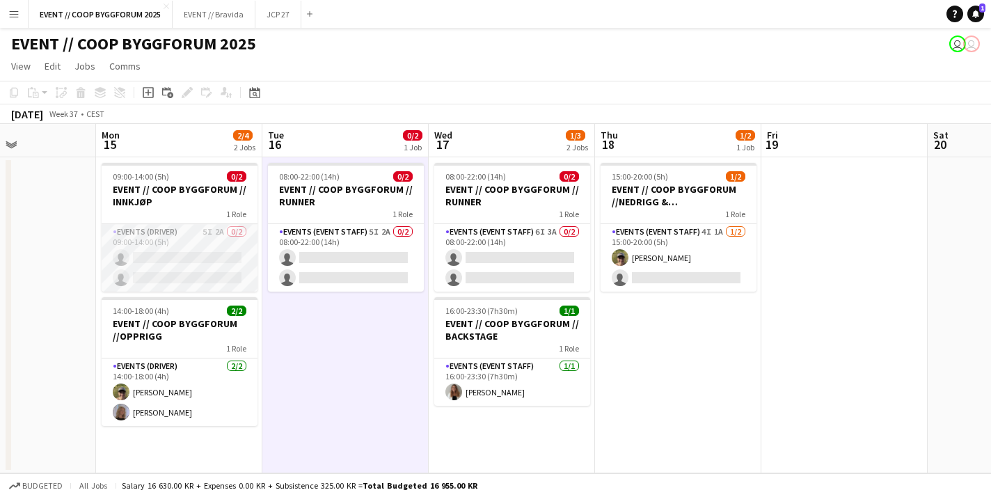
click at [221, 255] on app-card-role "Events (Driver) 5I 2A 0/2 09:00-14:00 (5h) single-neutral-actions single-neutra…" at bounding box center [180, 257] width 156 height 67
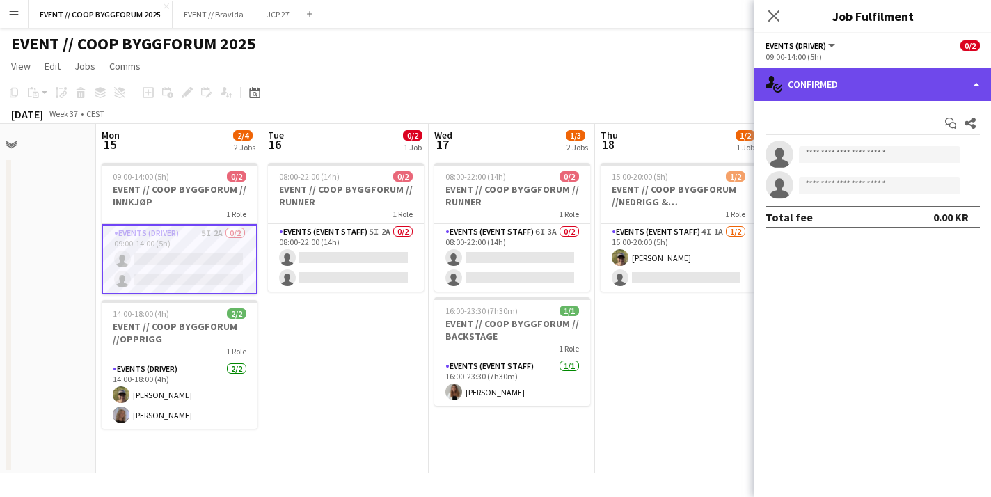
click at [839, 91] on div "single-neutral-actions-check-2 Confirmed" at bounding box center [872, 83] width 237 height 33
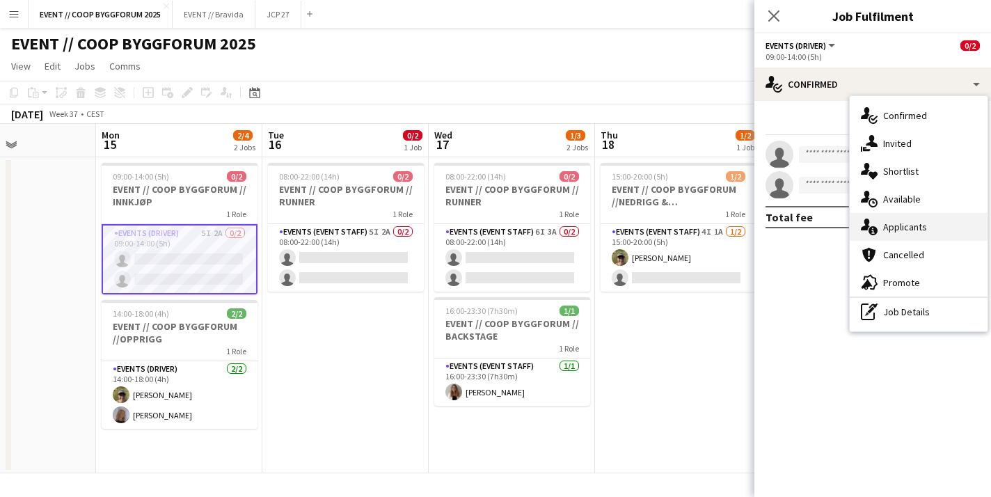
click at [899, 230] on div "single-neutral-actions-information Applicants" at bounding box center [918, 227] width 138 height 28
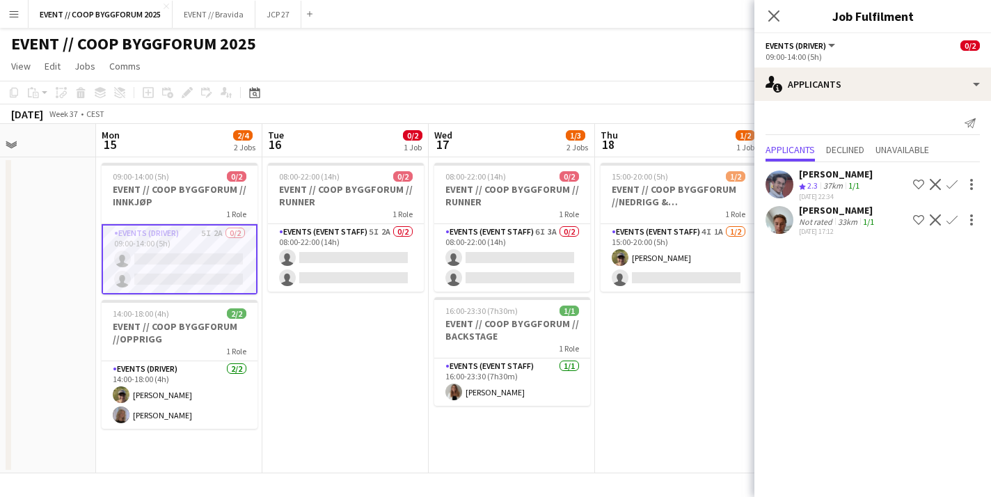
click at [954, 218] on app-icon "Confirm" at bounding box center [951, 219] width 11 height 11
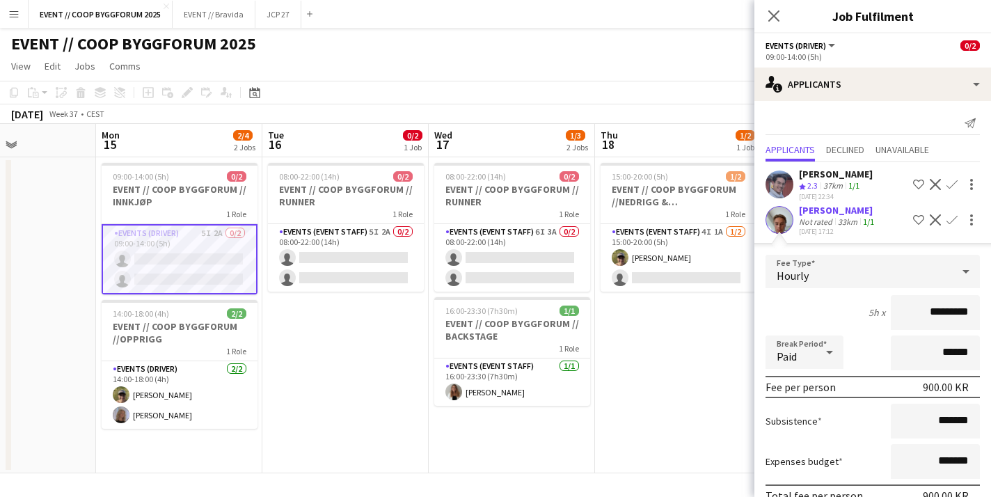
scroll to position [68, 0]
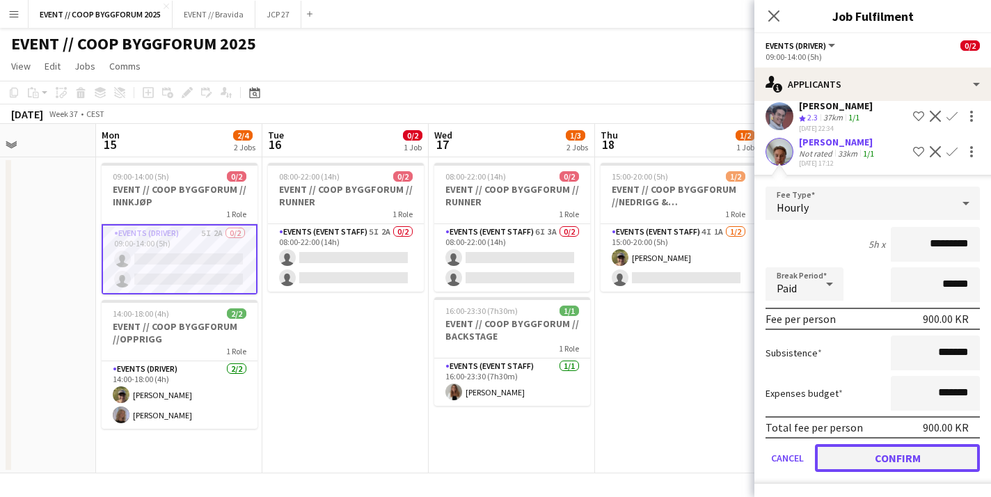
click at [868, 454] on button "Confirm" at bounding box center [897, 458] width 165 height 28
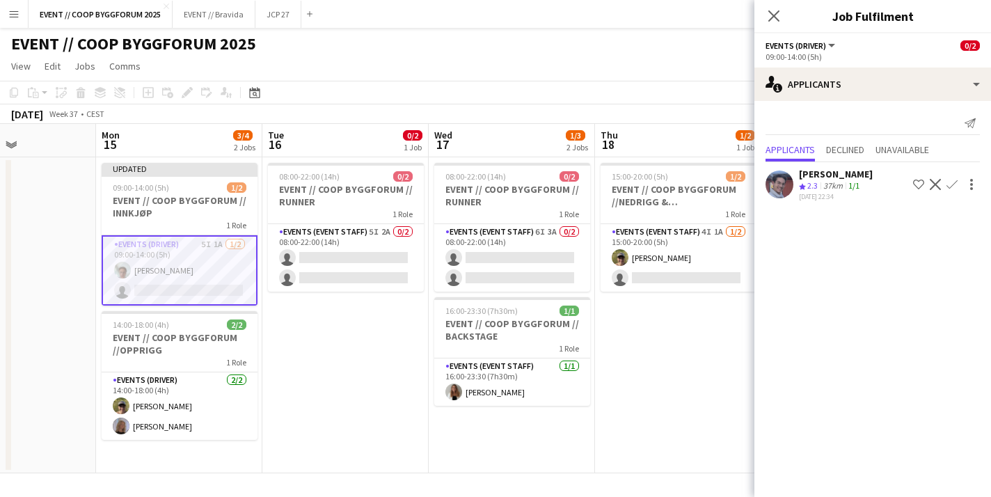
click at [653, 340] on app-date-cell "15:00-20:00 (5h) 1/2 EVENT // COOP BYGGFORUM //NEDRIGG & TILBAKELEVERING 1 Role…" at bounding box center [678, 315] width 166 height 316
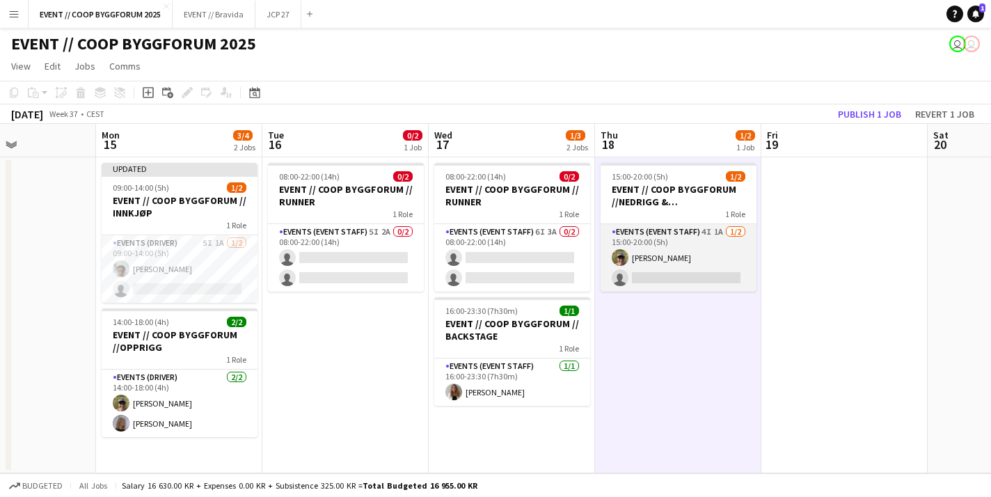
click at [707, 252] on app-card-role "Events (Event Staff) 4I 1A 1/2 15:00-20:00 (5h) Martin Storrøsæter single-neutr…" at bounding box center [678, 257] width 156 height 67
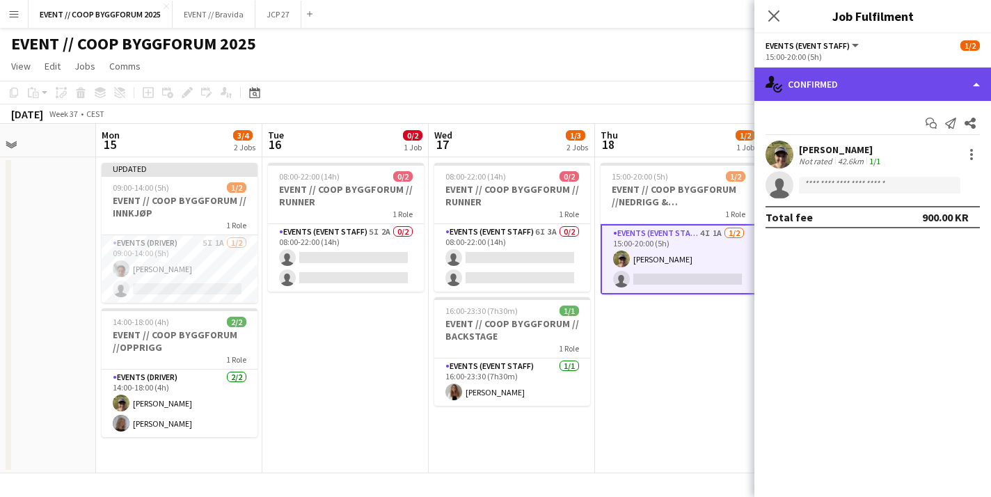
click at [841, 84] on div "single-neutral-actions-check-2 Confirmed" at bounding box center [872, 83] width 237 height 33
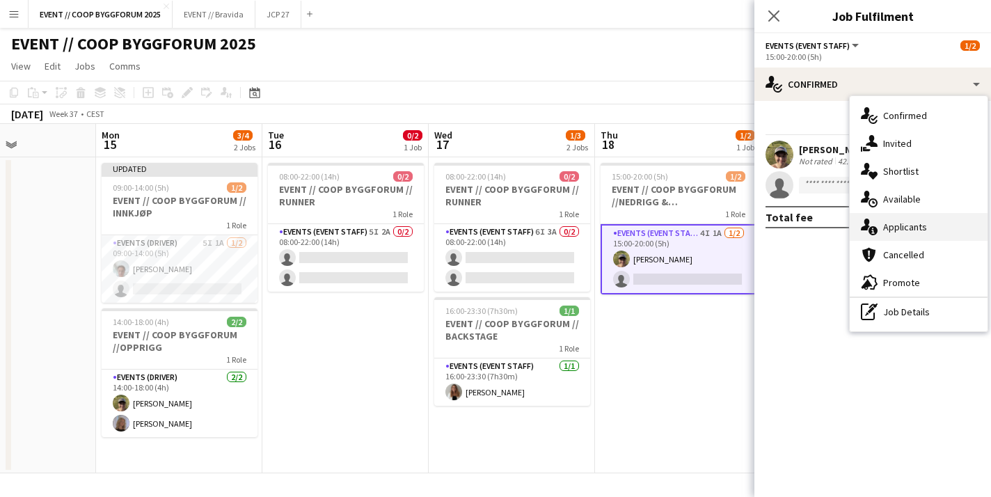
click at [895, 234] on div "single-neutral-actions-information Applicants" at bounding box center [918, 227] width 138 height 28
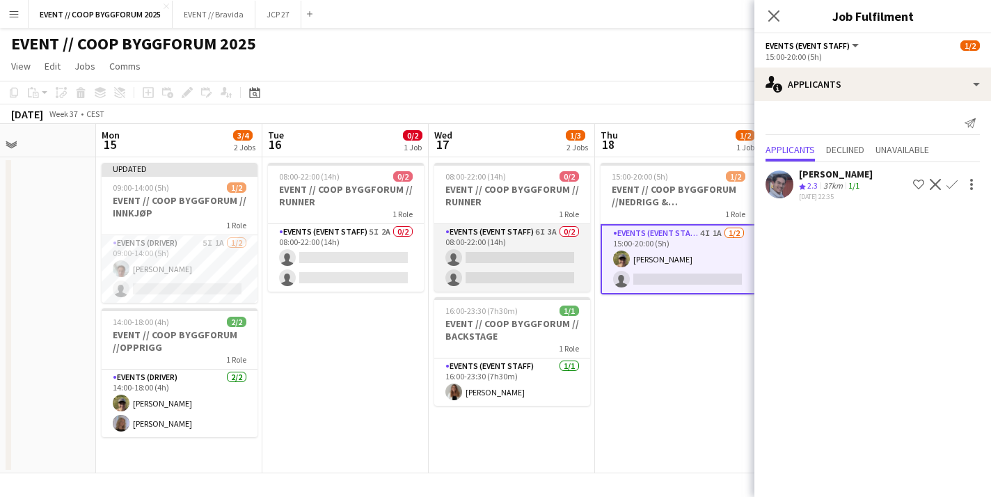
click at [554, 246] on app-card-role "Events (Event Staff) 6I 3A 0/2 08:00-22:00 (14h) single-neutral-actions single-…" at bounding box center [512, 257] width 156 height 67
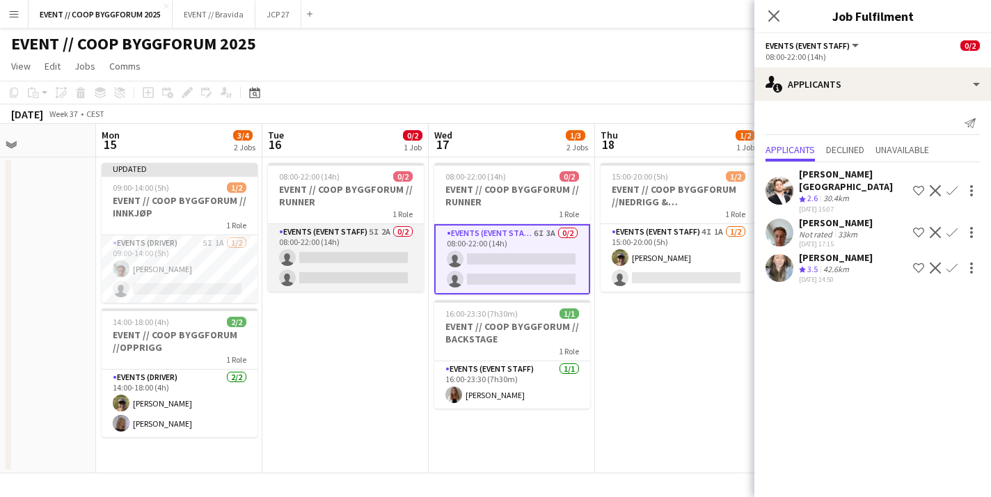
click at [393, 265] on app-card-role "Events (Event Staff) 5I 2A 0/2 08:00-22:00 (14h) single-neutral-actions single-…" at bounding box center [346, 257] width 156 height 67
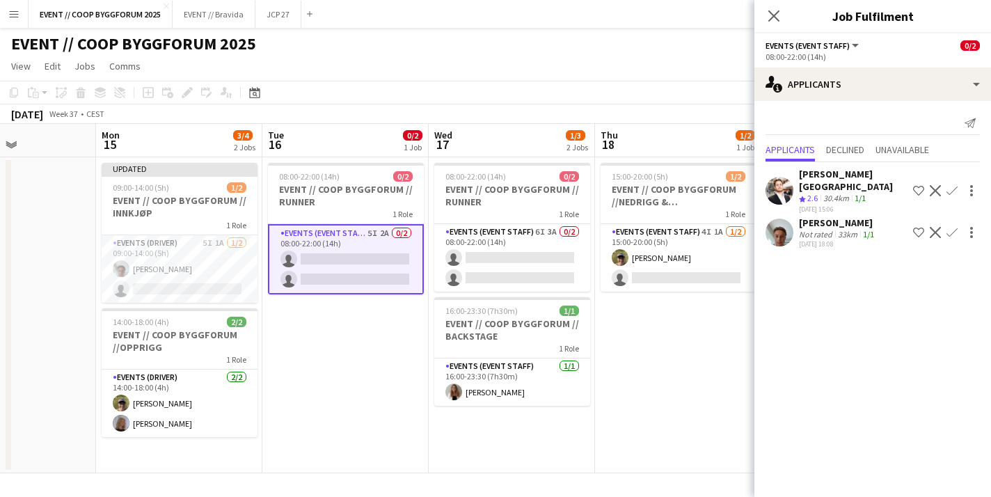
click at [699, 366] on app-date-cell "15:00-20:00 (5h) 1/2 EVENT // COOP BYGGFORUM //NEDRIGG & TILBAKELEVERING 1 Role…" at bounding box center [678, 315] width 166 height 316
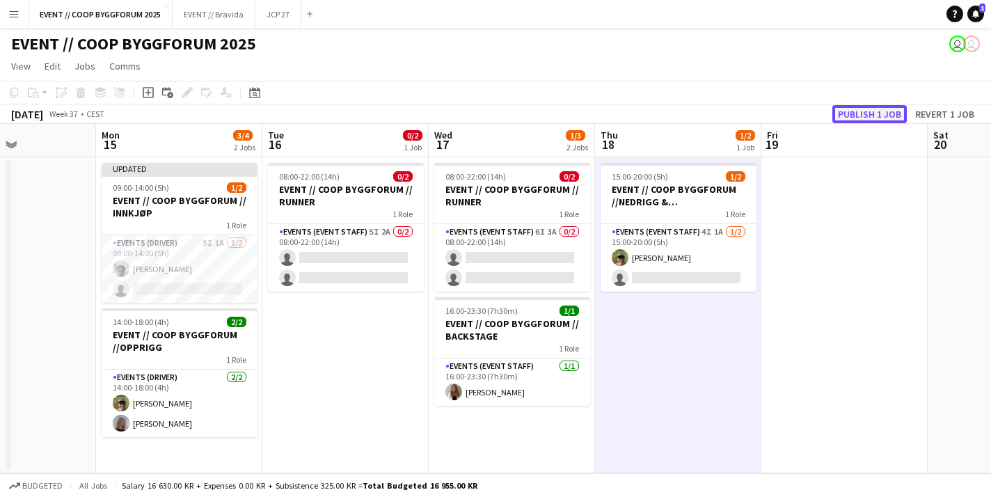
click at [868, 114] on button "Publish 1 job" at bounding box center [869, 114] width 74 height 18
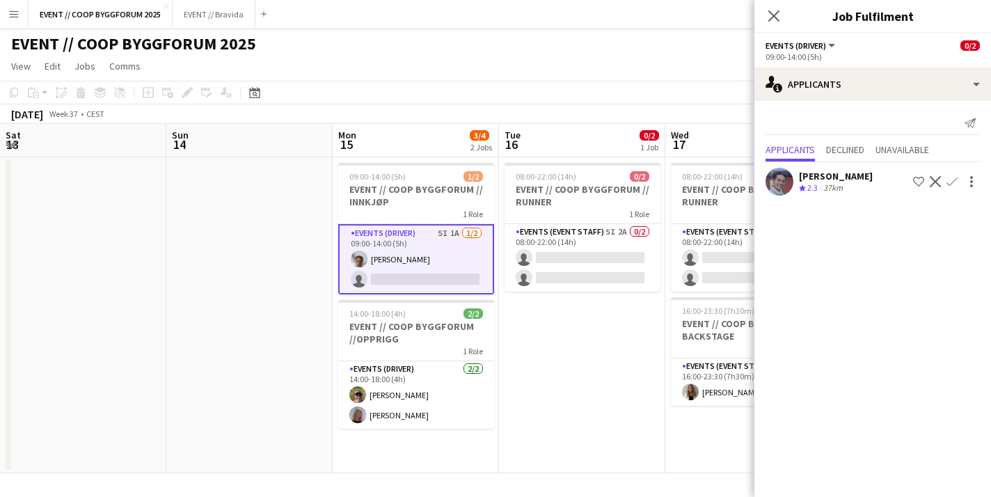
scroll to position [0, 296]
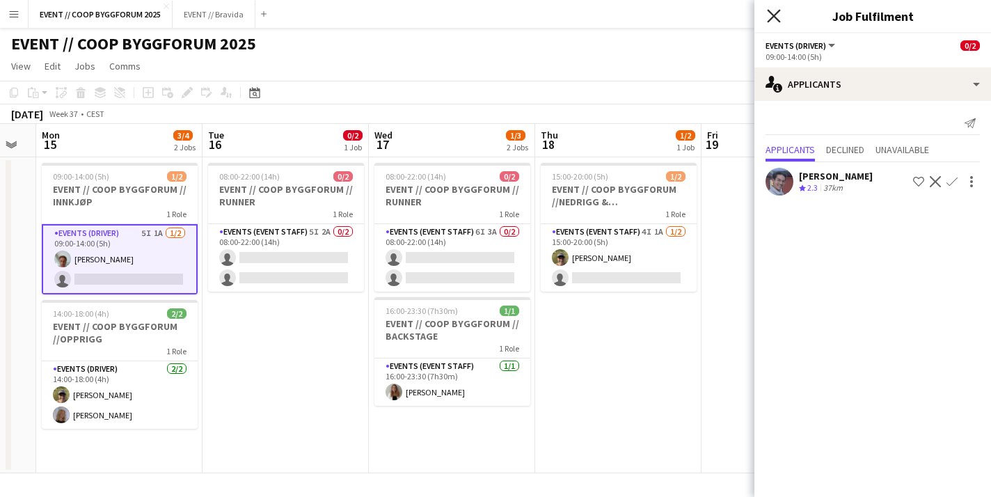
click at [774, 13] on icon "Close pop-in" at bounding box center [773, 15] width 13 height 13
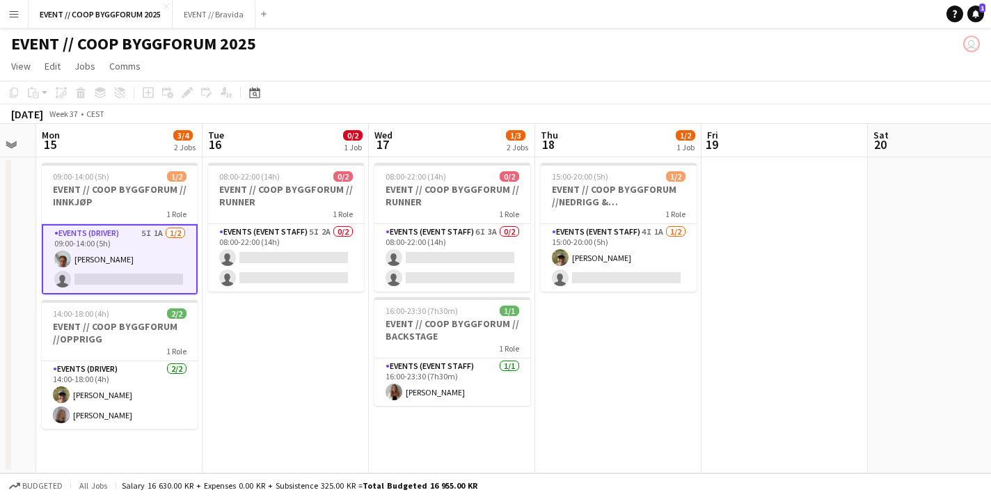
click at [308, 353] on app-date-cell "08:00-22:00 (14h) 0/2 EVENT // COOP BYGGFORUM // RUNNER 1 Role Events (Event St…" at bounding box center [285, 315] width 166 height 316
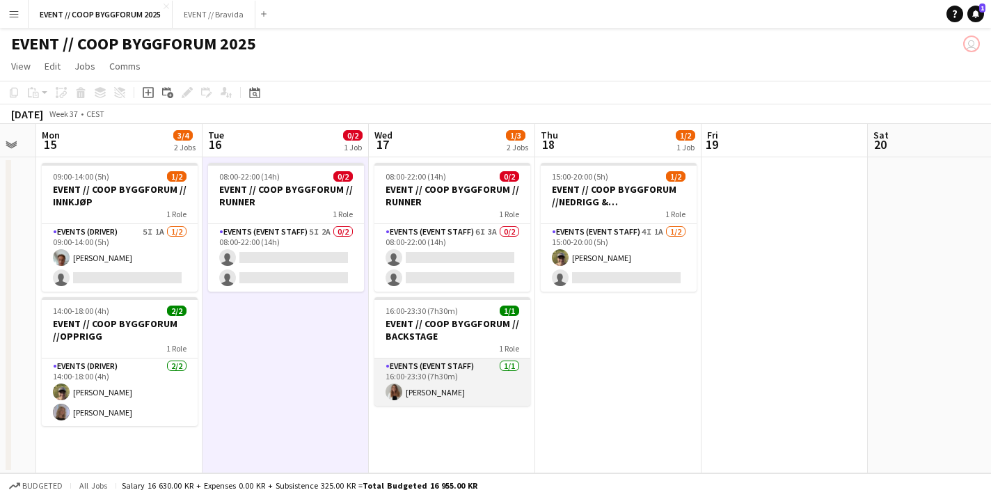
click at [421, 395] on app-card-role "Events (Event Staff) 1/1 16:00-23:30 (7h30m) Lina Mizrahi Olsen" at bounding box center [452, 381] width 156 height 47
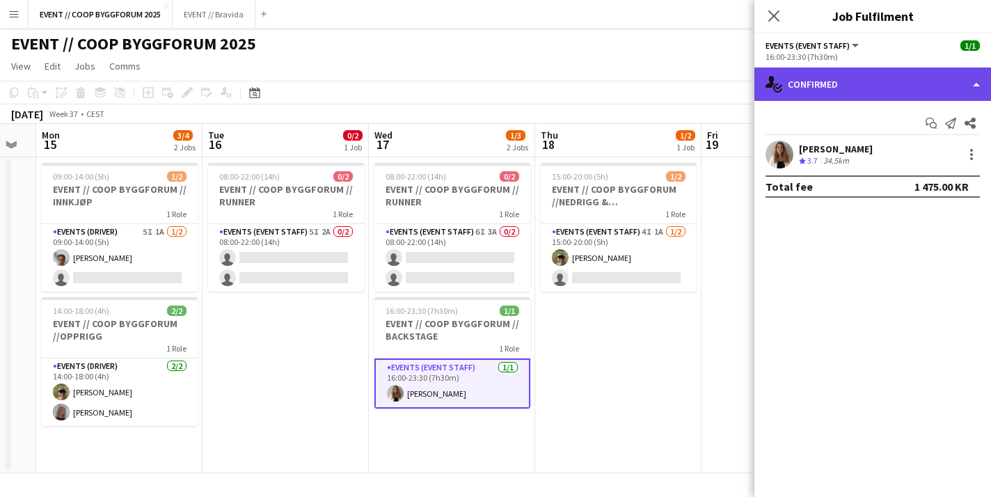
click at [884, 81] on div "single-neutral-actions-check-2 Confirmed" at bounding box center [872, 83] width 237 height 33
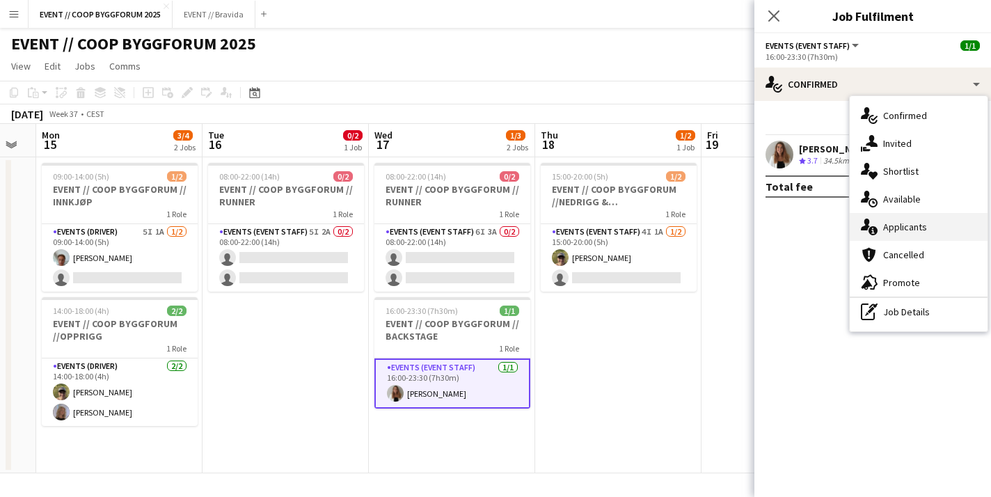
click at [906, 223] on div "single-neutral-actions-information Applicants" at bounding box center [918, 227] width 138 height 28
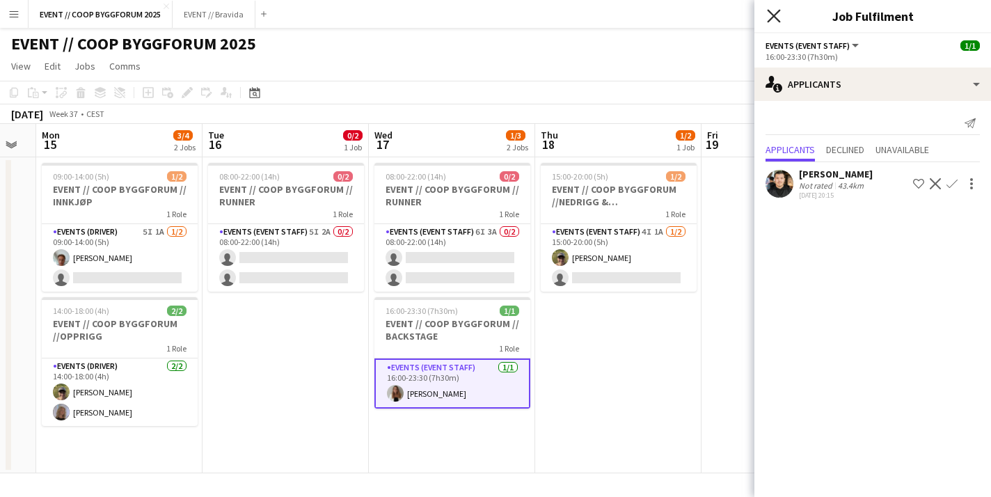
click at [779, 14] on icon "Close pop-in" at bounding box center [773, 15] width 13 height 13
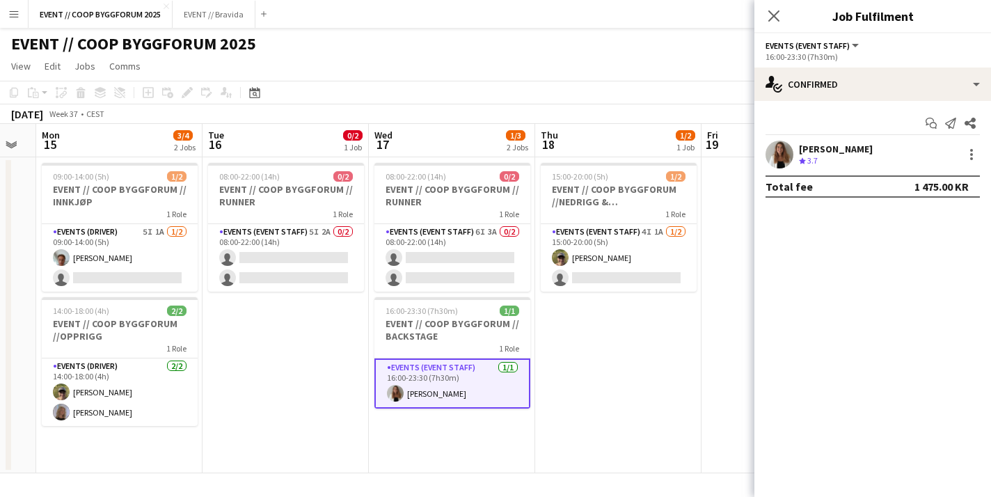
click at [648, 404] on app-date-cell "15:00-20:00 (5h) 1/2 EVENT // COOP BYGGFORUM //NEDRIGG & TILBAKELEVERING 1 Role…" at bounding box center [618, 315] width 166 height 316
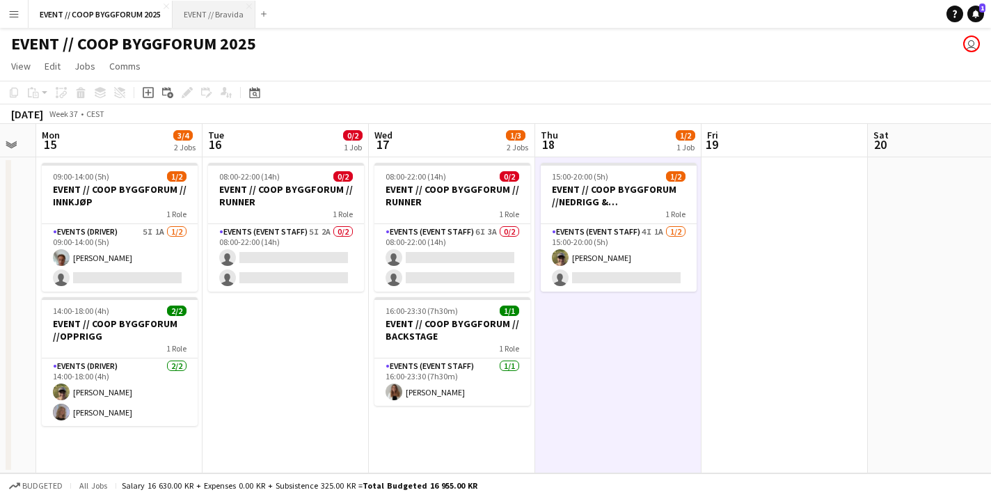
click at [236, 11] on button "EVENT // Bravida Close" at bounding box center [214, 14] width 83 height 27
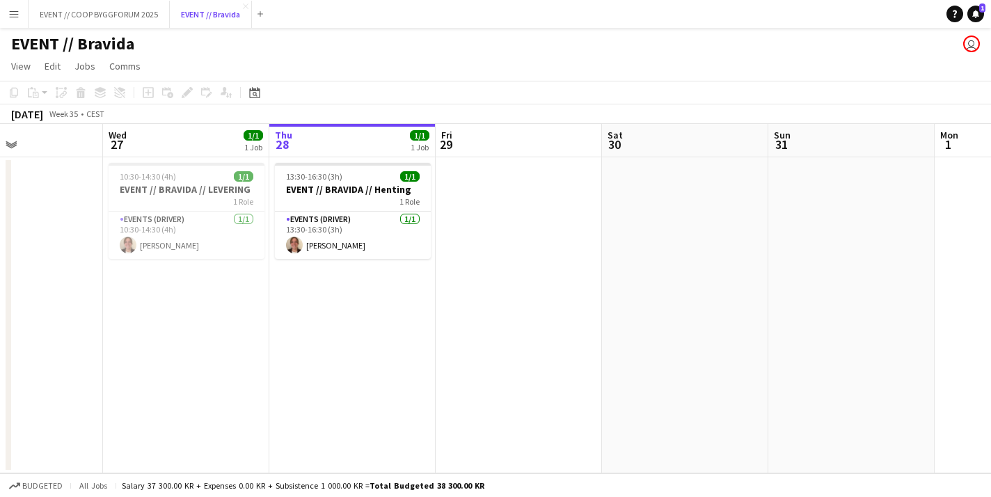
scroll to position [0, 389]
